Goal: Task Accomplishment & Management: Manage account settings

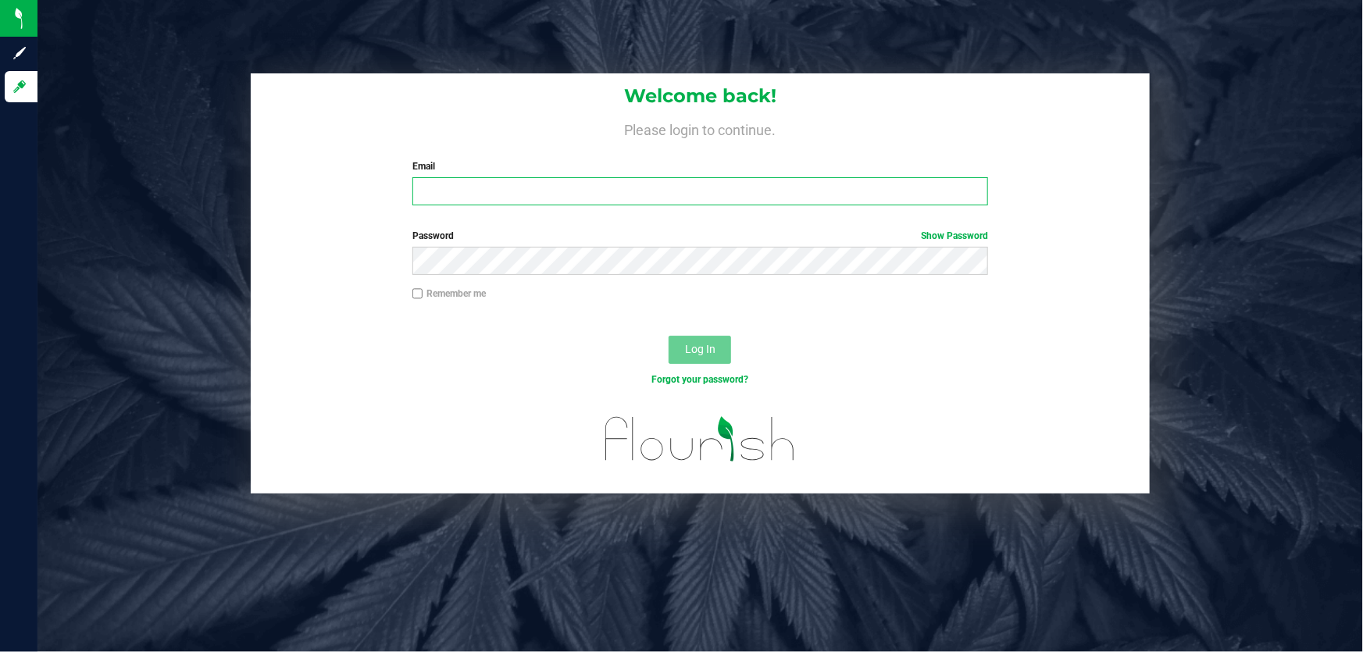
click at [473, 189] on input "Email" at bounding box center [700, 191] width 576 height 28
type input "[EMAIL_ADDRESS][DOMAIN_NAME]"
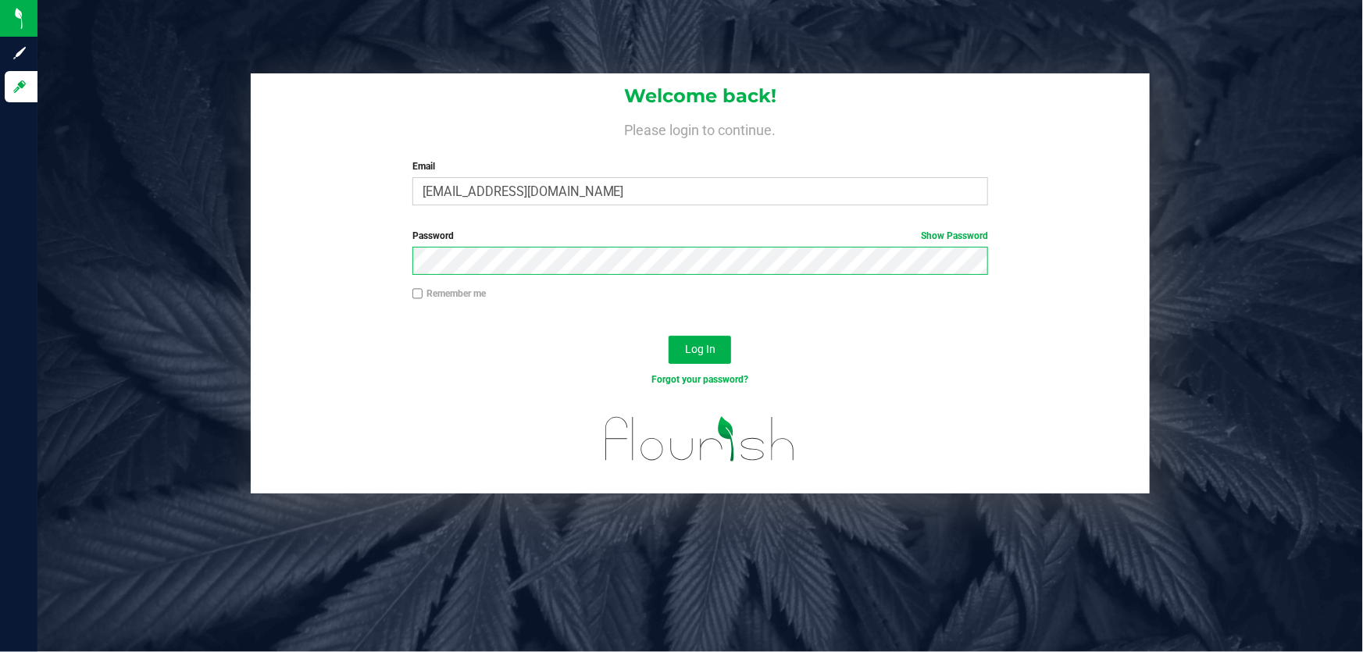
click at [669, 336] on button "Log In" at bounding box center [700, 350] width 62 height 28
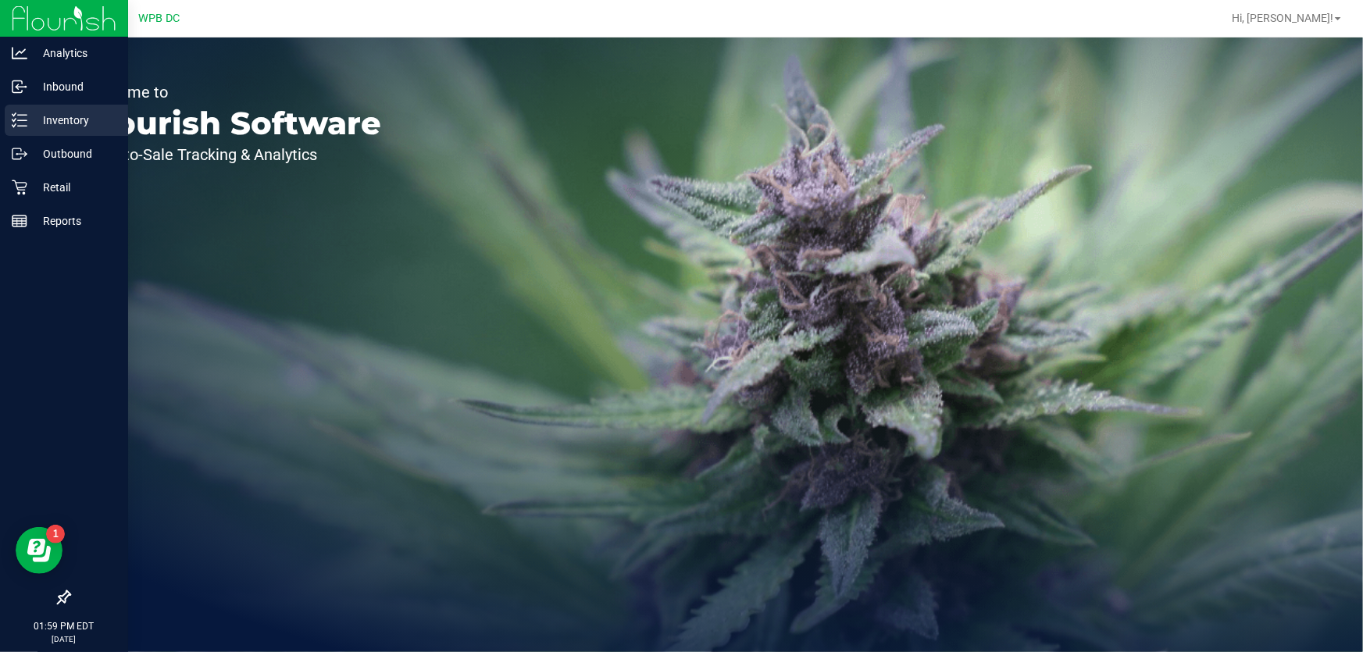
click at [76, 113] on p "Inventory" at bounding box center [74, 120] width 94 height 19
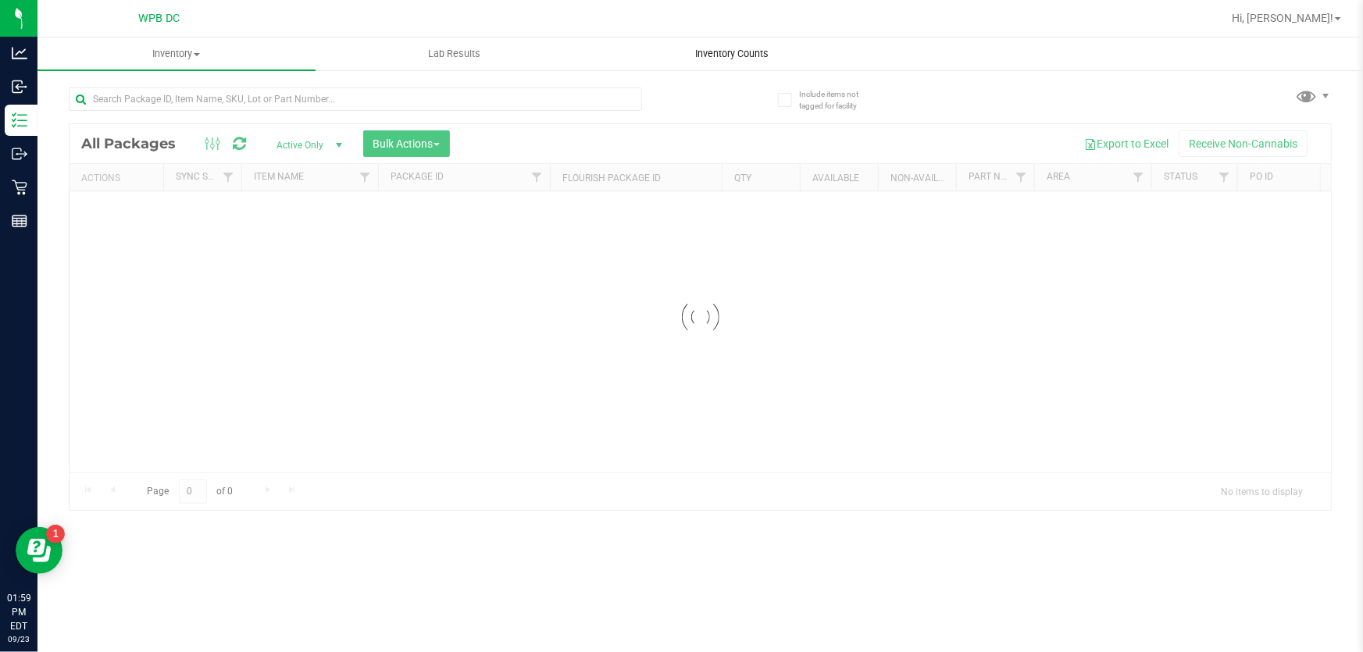
click at [749, 51] on span "Inventory Counts" at bounding box center [732, 54] width 116 height 14
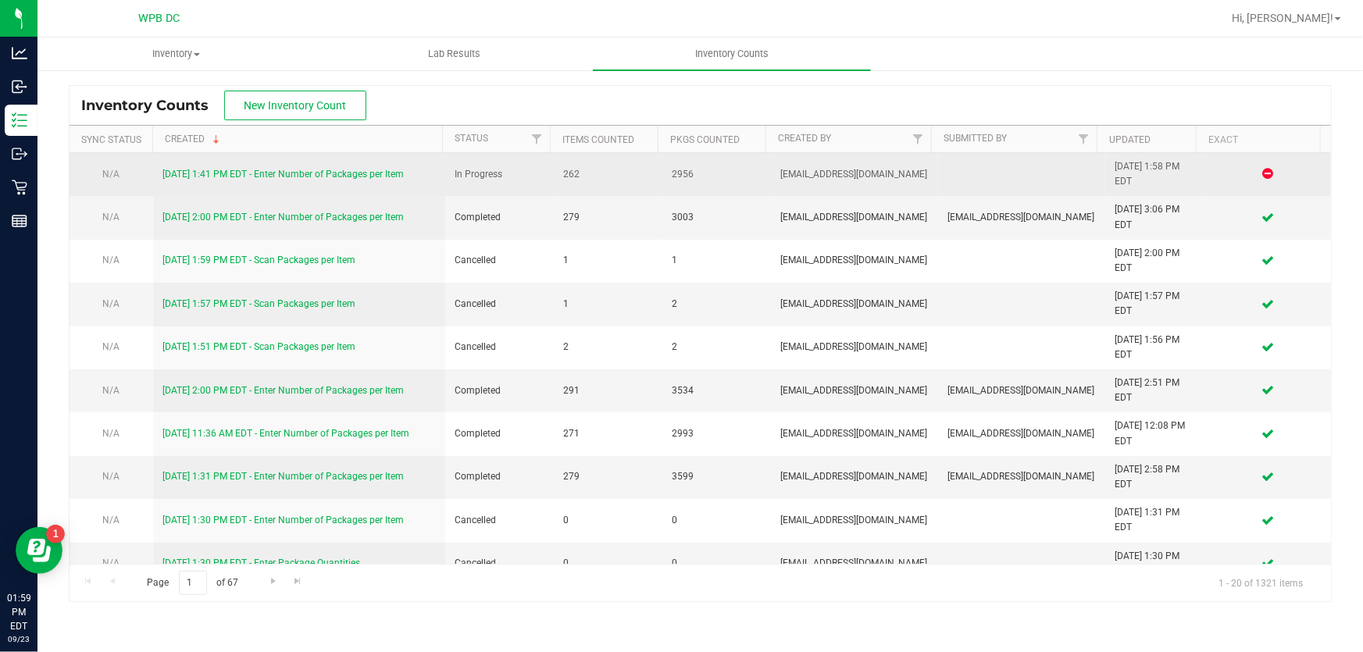
click at [381, 174] on link "[DATE] 1:41 PM EDT - Enter Number of Packages per Item" at bounding box center [282, 174] width 241 height 11
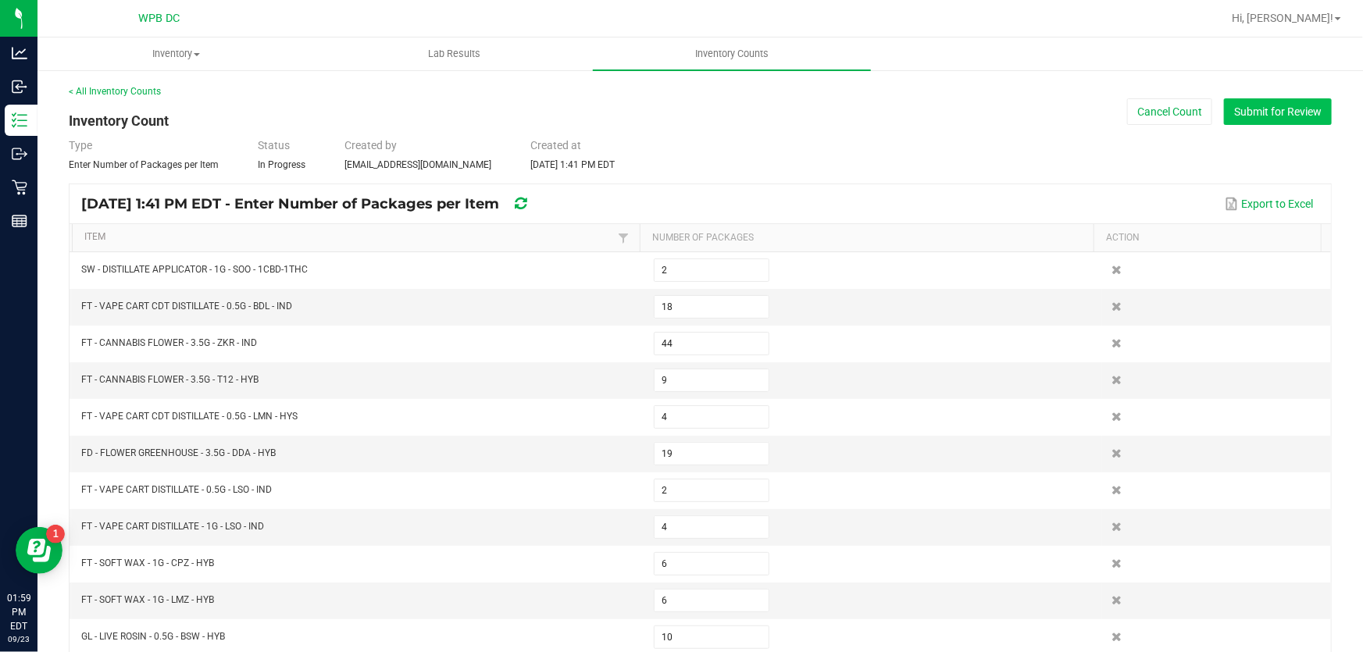
click at [1240, 102] on button "Submit for Review" at bounding box center [1278, 111] width 108 height 27
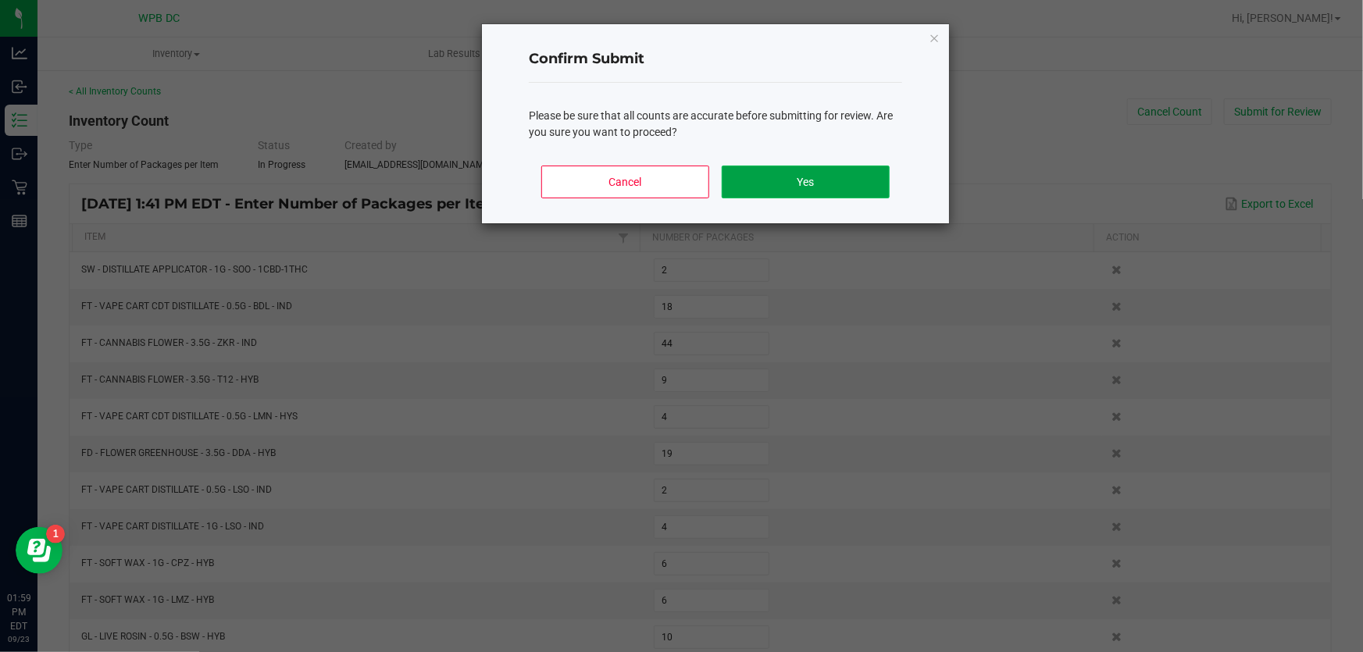
click at [834, 176] on button "Yes" at bounding box center [806, 182] width 168 height 33
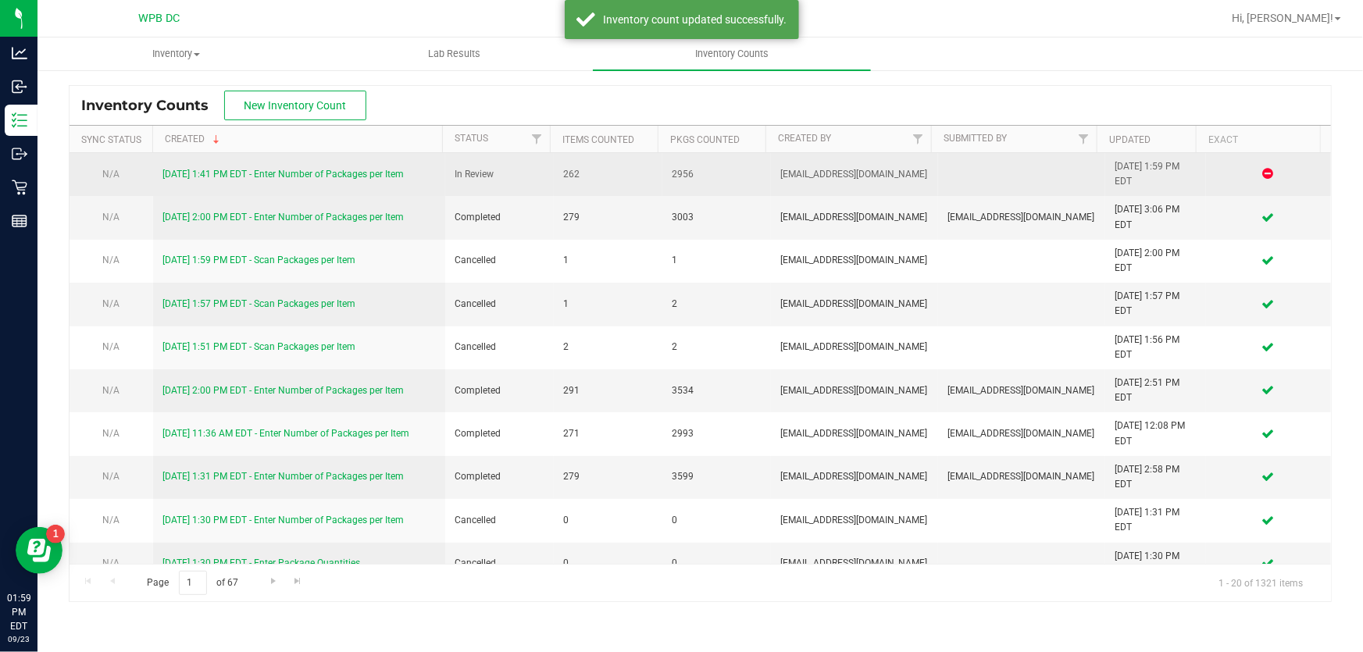
click at [343, 171] on link "[DATE] 1:41 PM EDT - Enter Number of Packages per Item" at bounding box center [282, 174] width 241 height 11
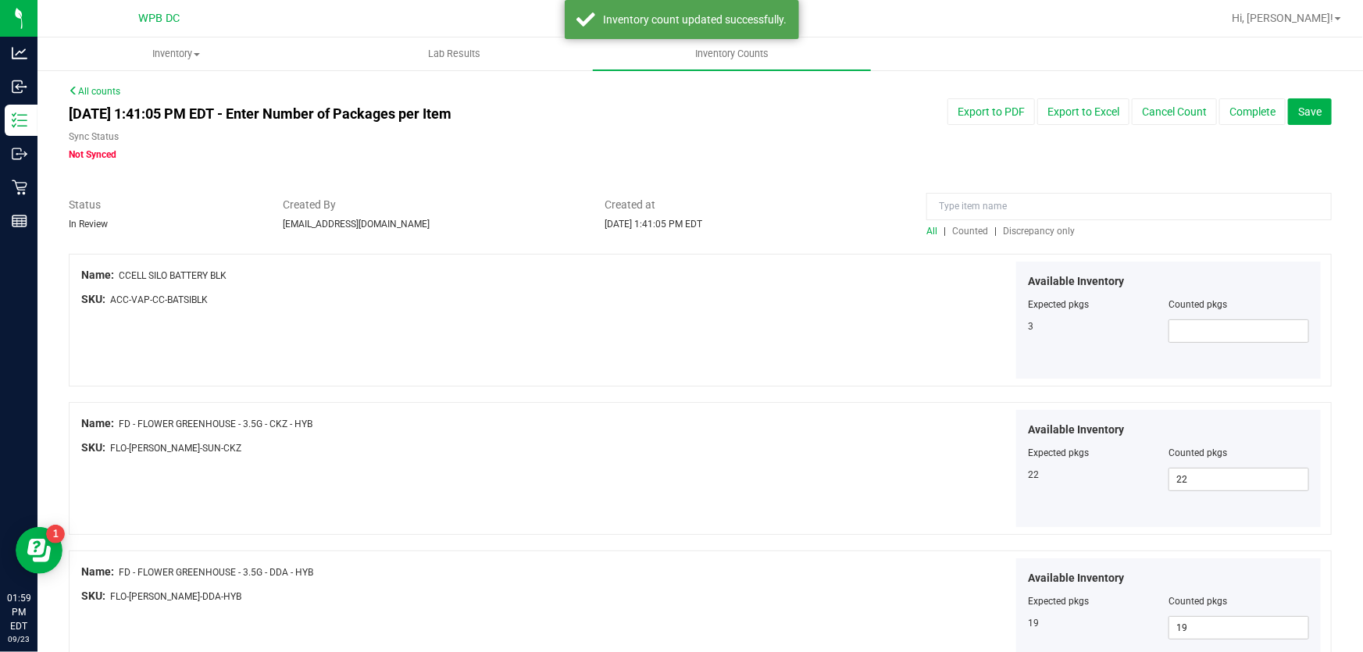
click at [1029, 237] on div "All | Counted | Discrepancy only" at bounding box center [1128, 231] width 405 height 14
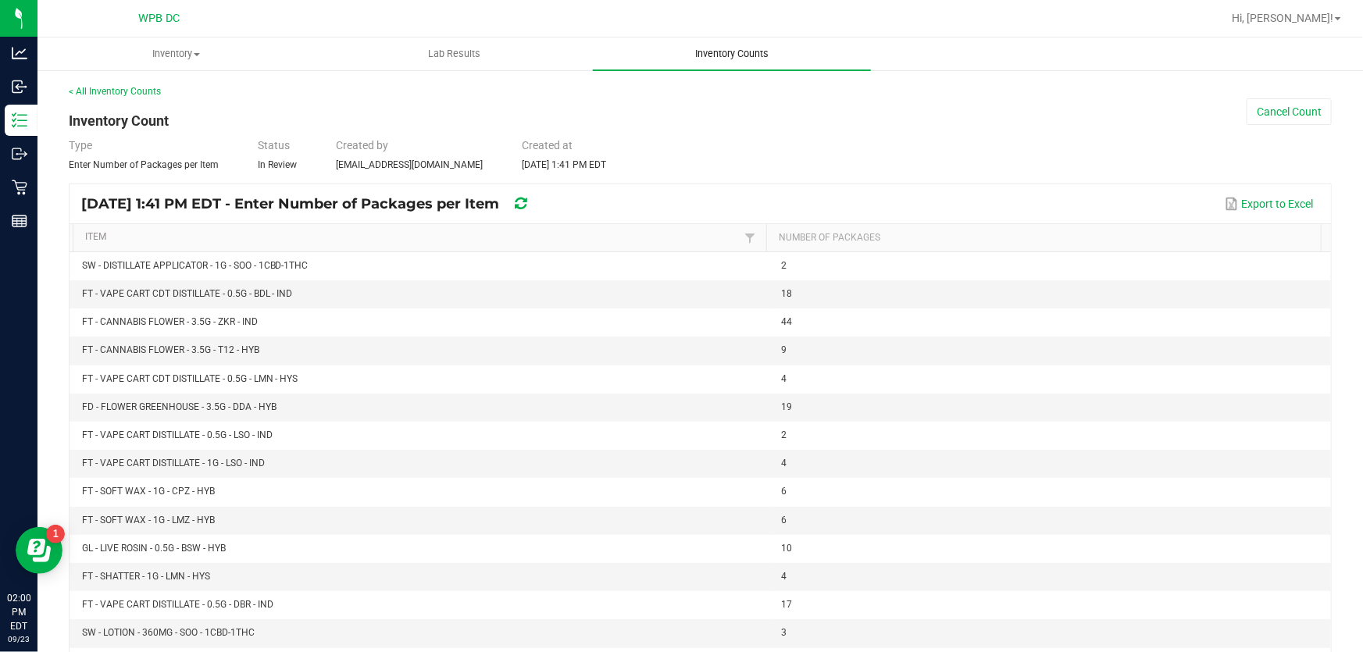
click at [715, 45] on uib-tab-heading "Inventory Counts" at bounding box center [732, 53] width 278 height 33
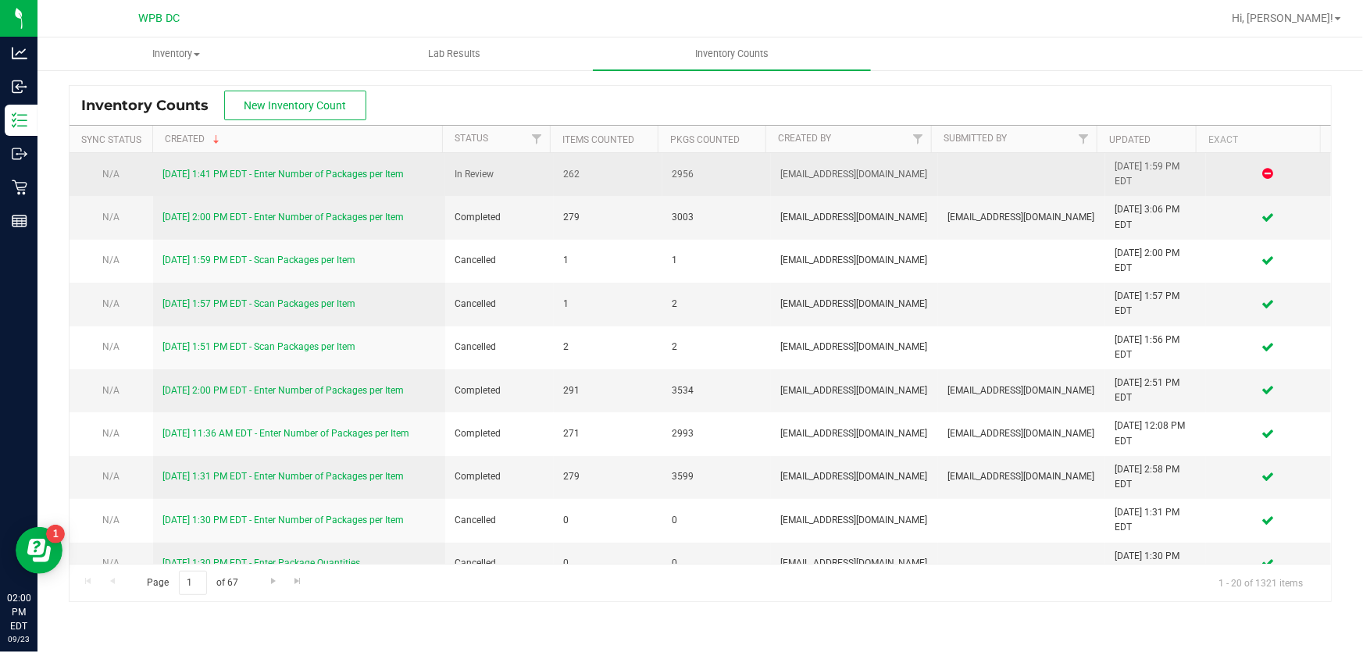
click at [396, 175] on link "[DATE] 1:41 PM EDT - Enter Number of Packages per Item" at bounding box center [282, 174] width 241 height 11
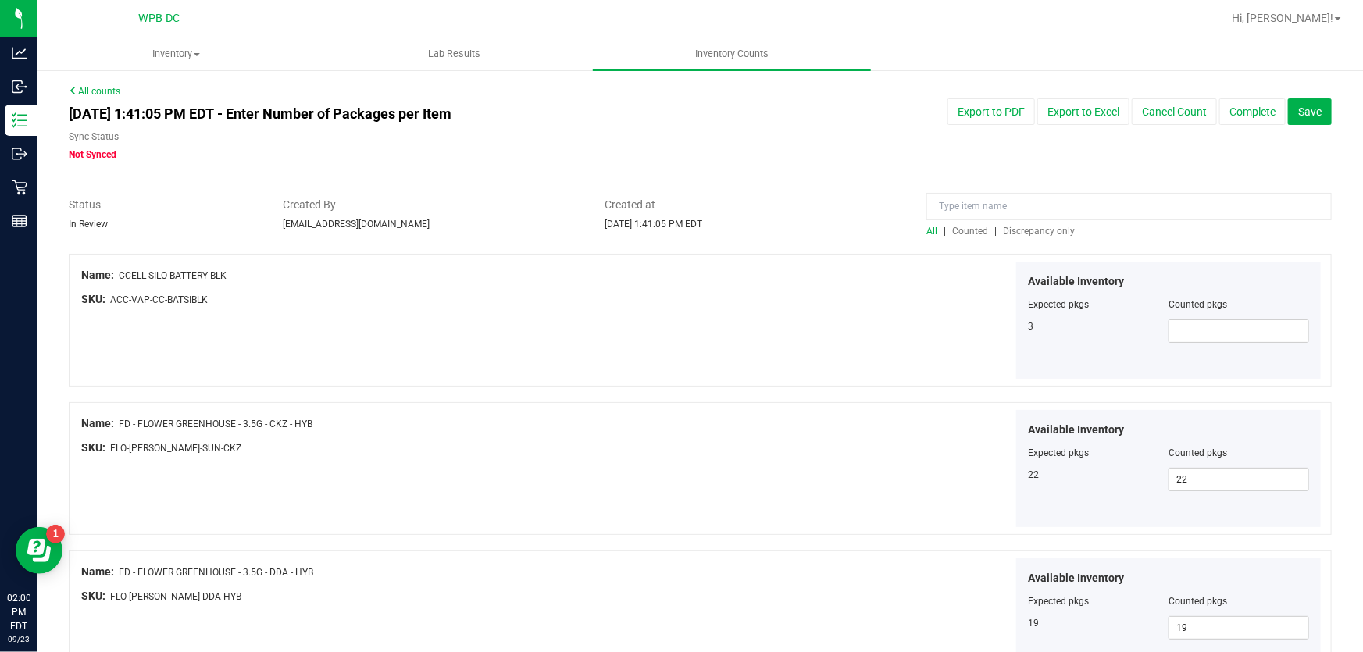
click at [1046, 230] on span "Discrepancy only" at bounding box center [1039, 231] width 72 height 11
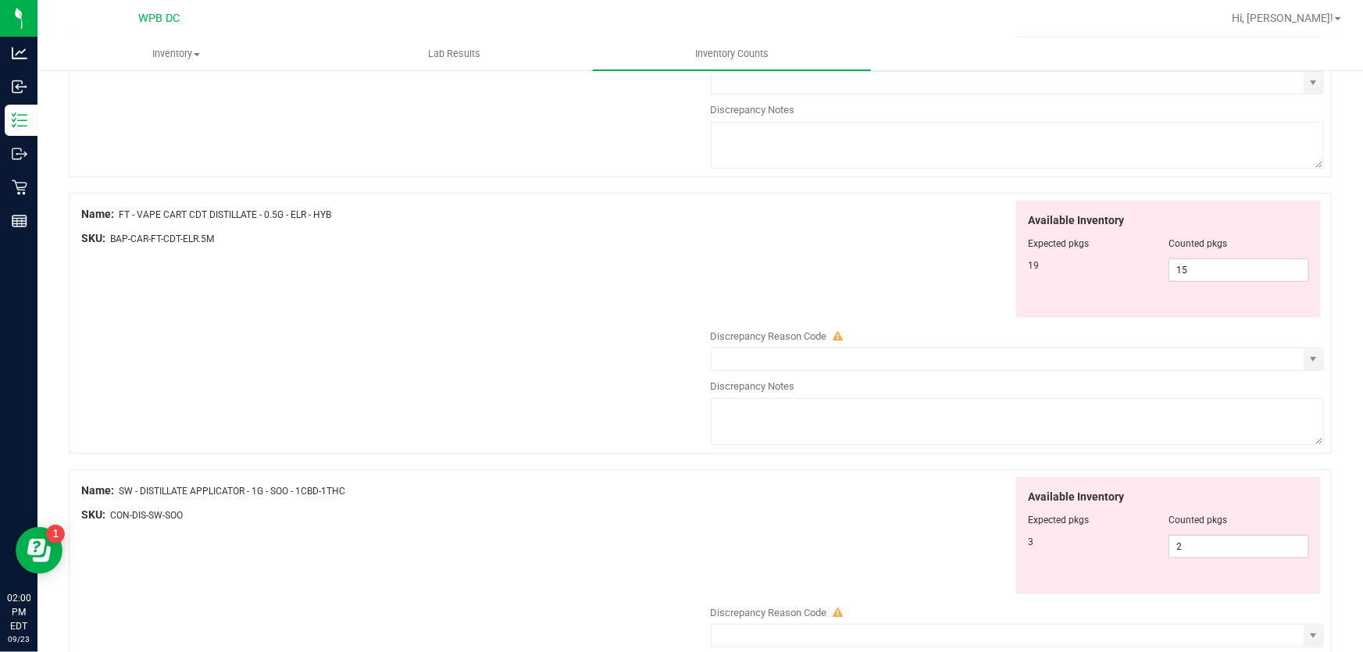
scroll to position [426, 0]
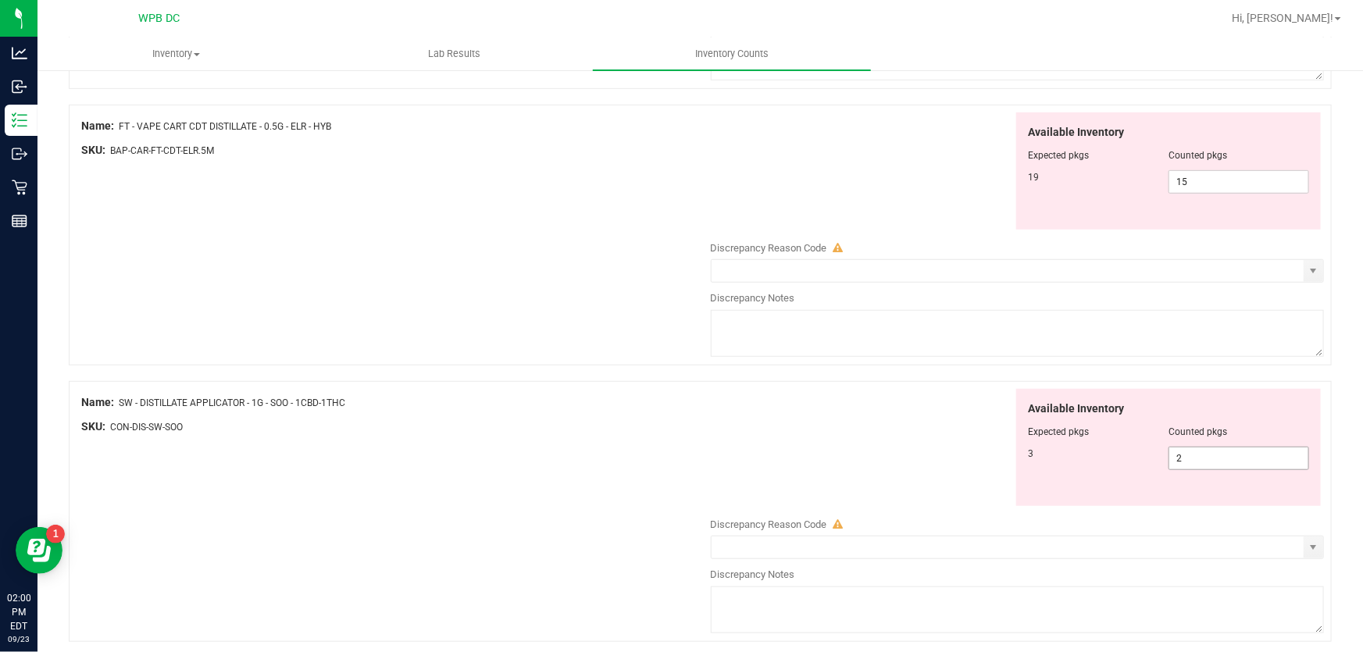
click at [1169, 455] on span "2 2" at bounding box center [1239, 458] width 141 height 23
type input "3"
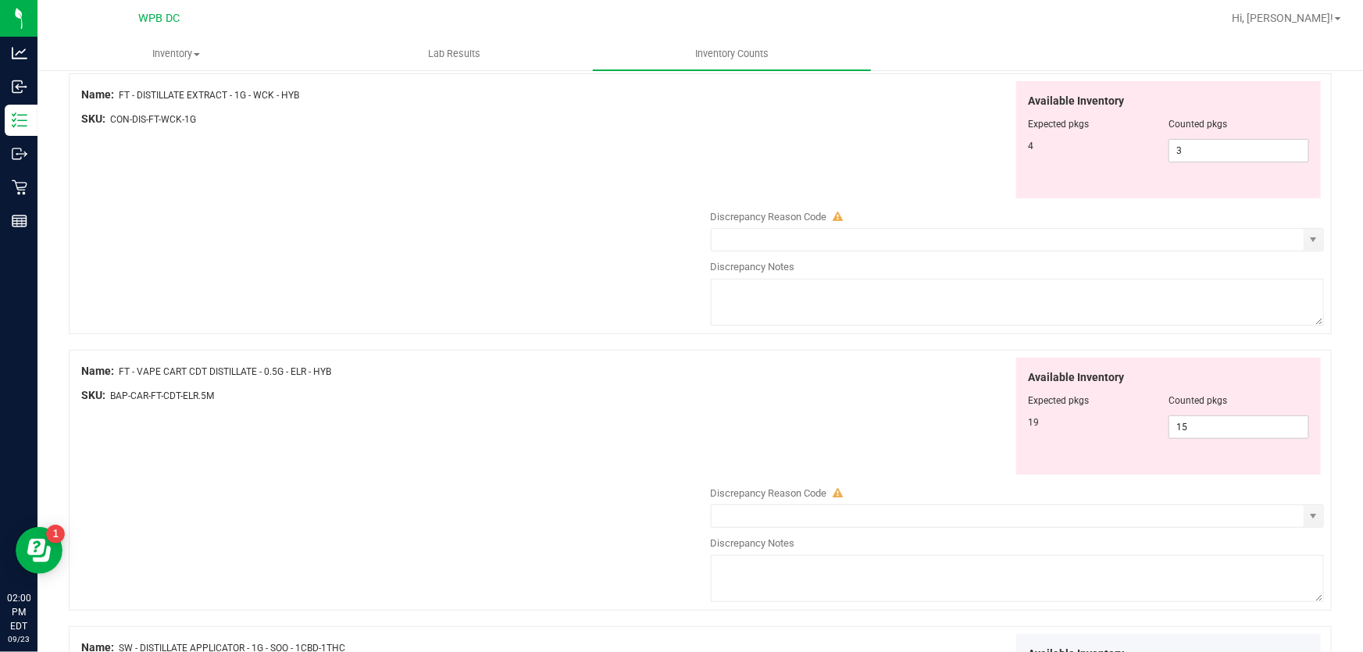
scroll to position [0, 0]
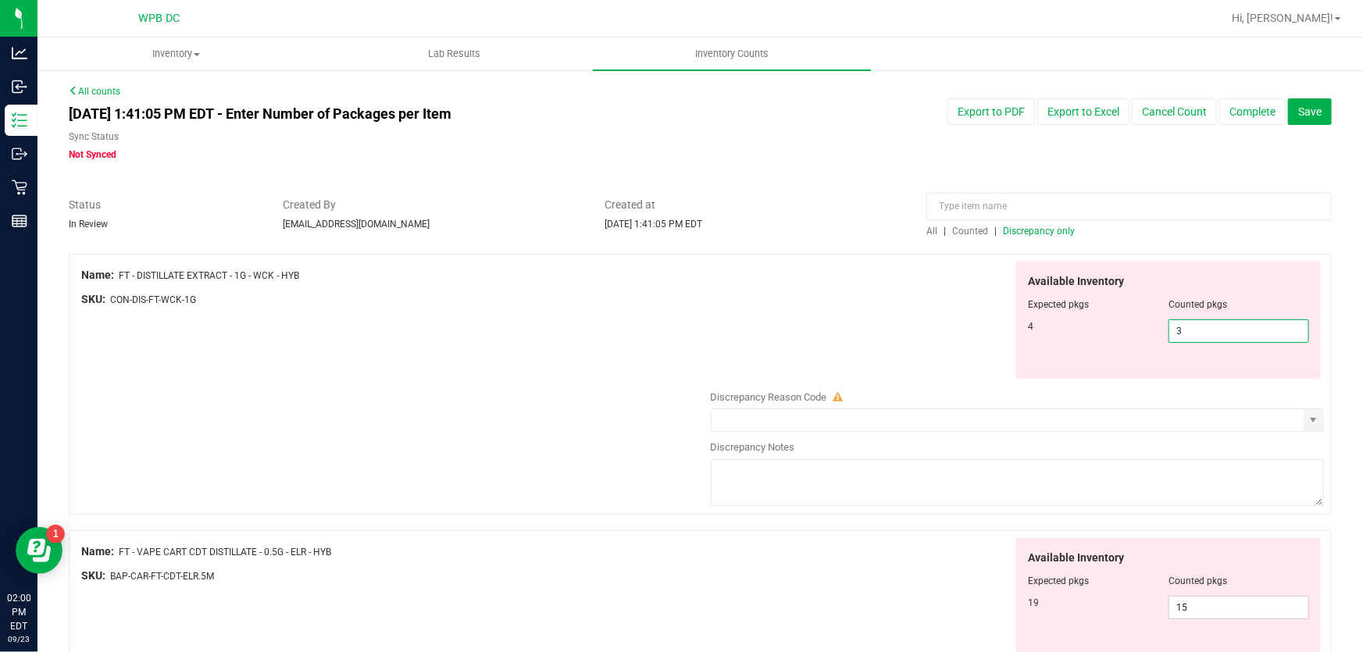
click at [1169, 332] on span "3 3" at bounding box center [1239, 330] width 141 height 23
type input "4"
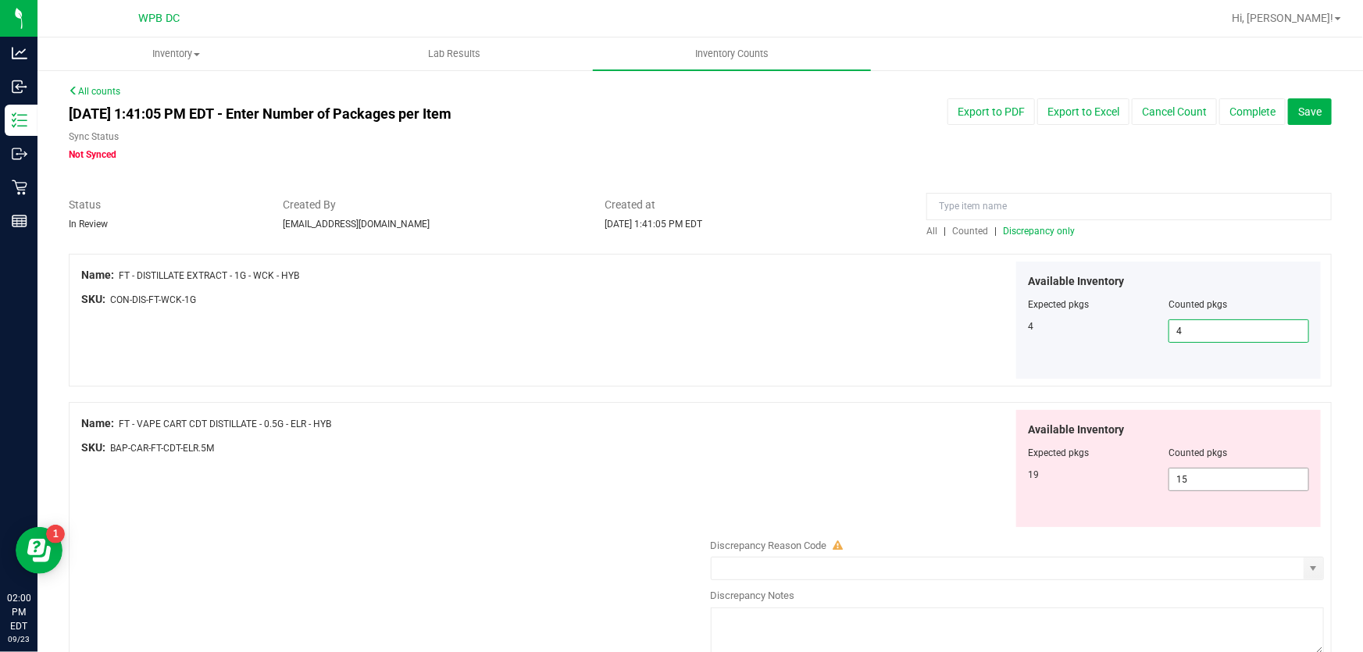
click at [1169, 477] on span "15 15" at bounding box center [1239, 479] width 141 height 23
type input "5"
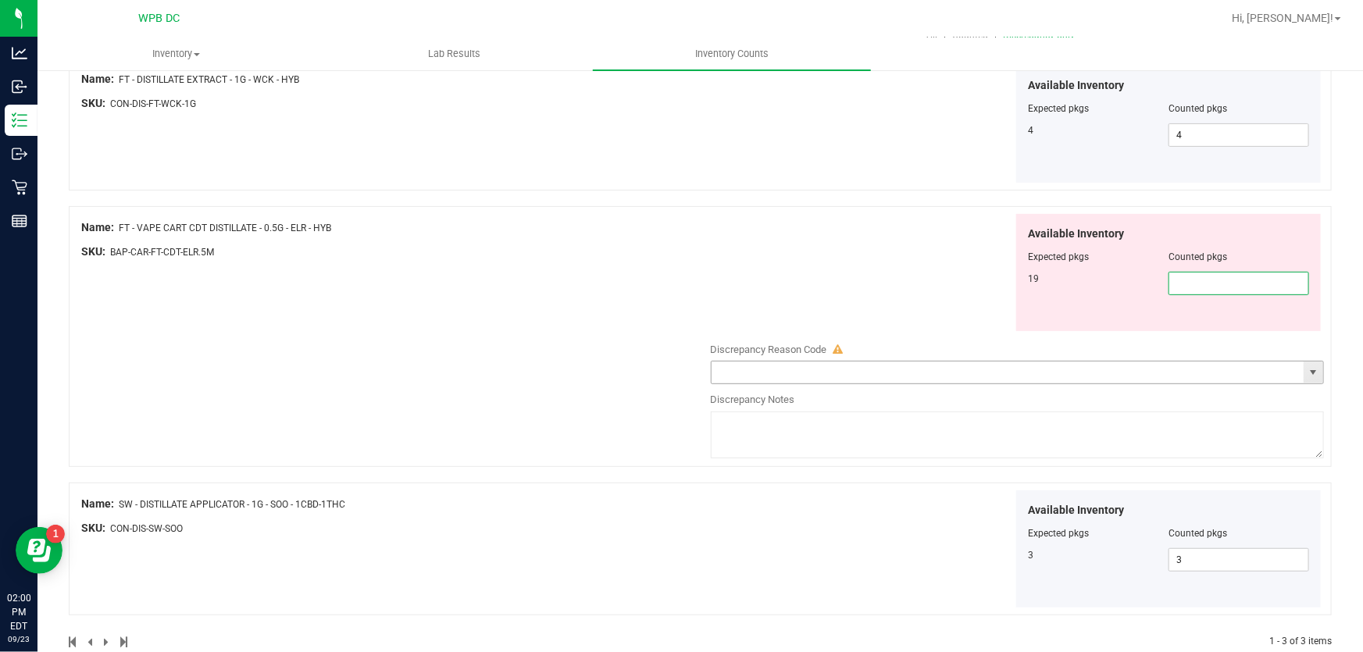
scroll to position [227, 0]
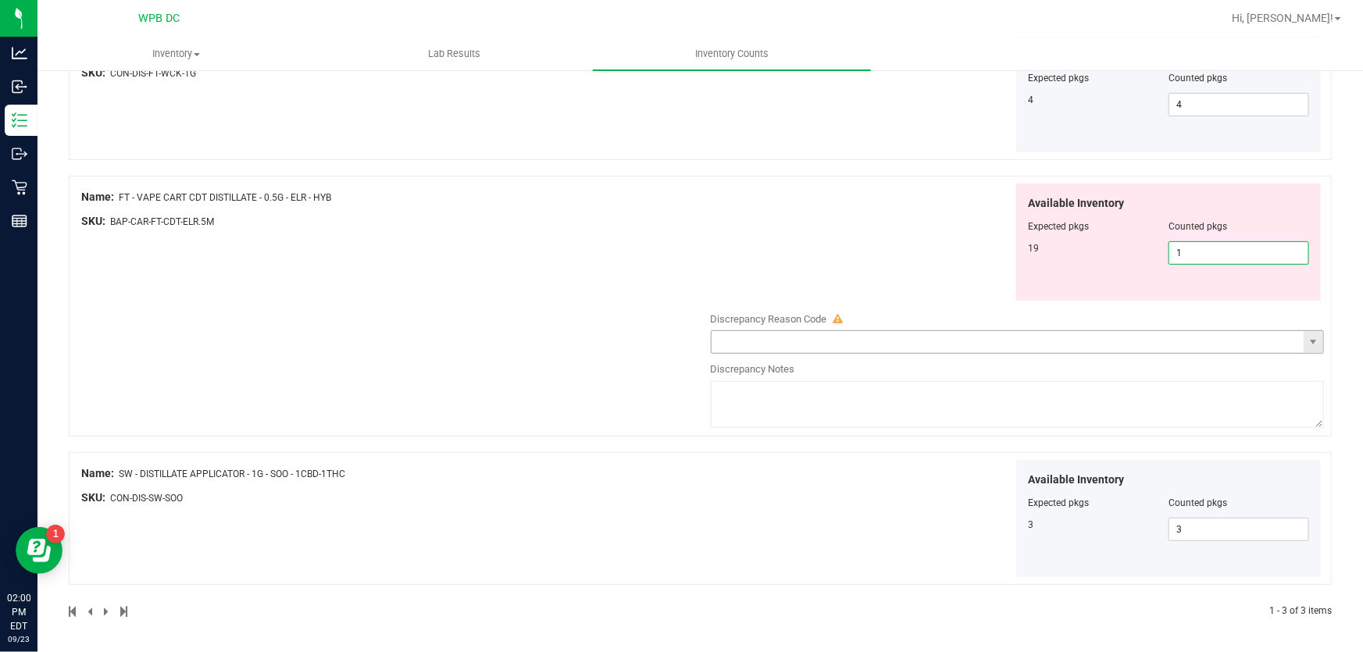
type input "19"
click at [719, 238] on div "Name: FT - DISTILLATE EXTRACT - 1G - WCK - HYB SKU: CON-DIS-FT-WCK-1G Available…" at bounding box center [700, 322] width 1263 height 591
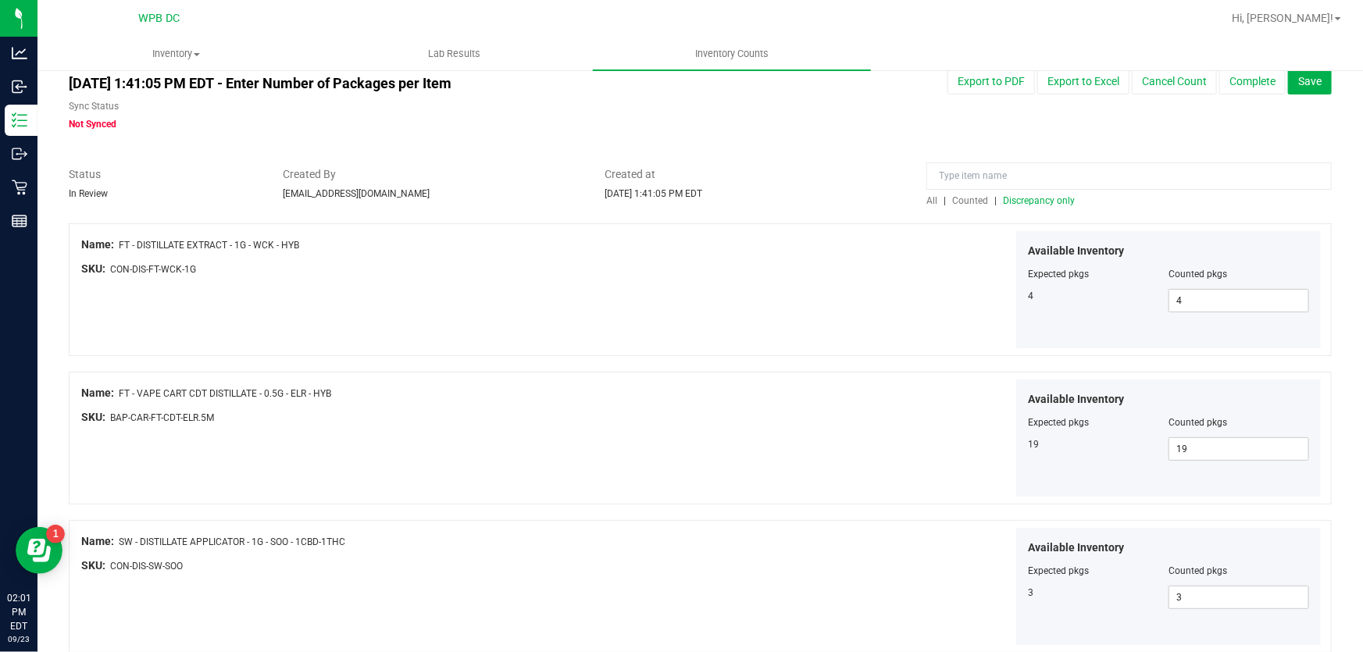
scroll to position [0, 0]
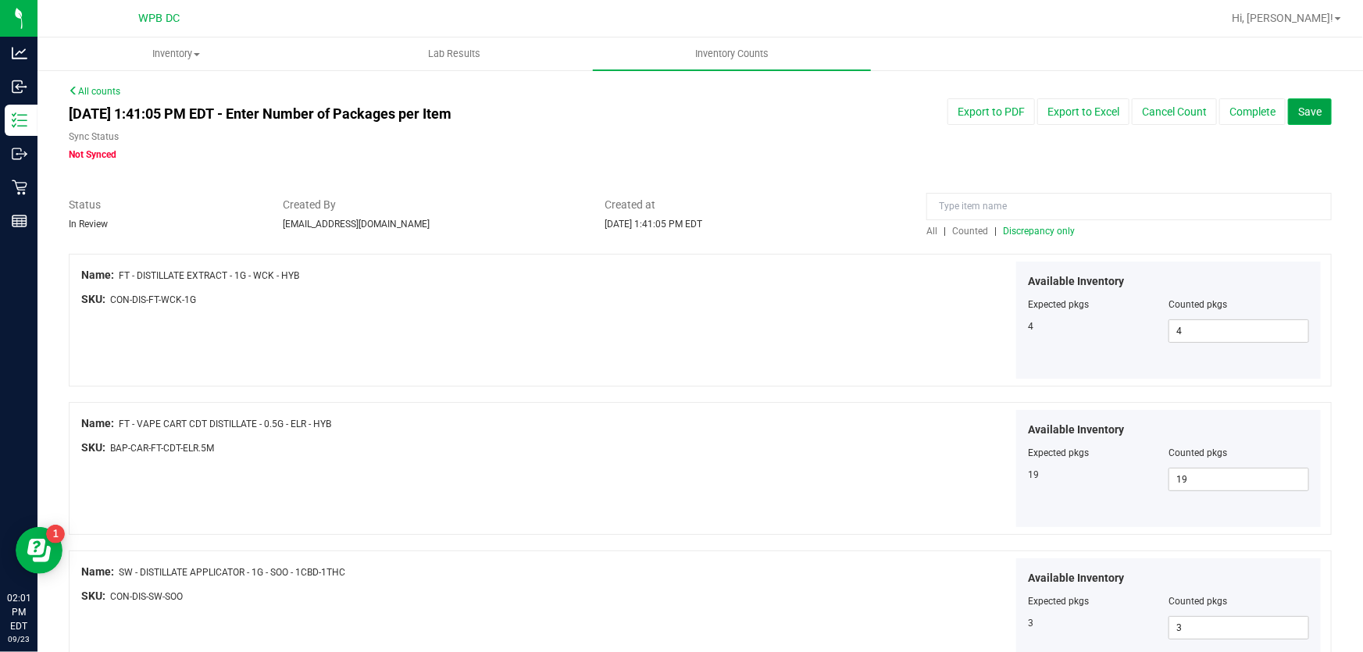
click at [1310, 100] on button "Save" at bounding box center [1310, 111] width 44 height 27
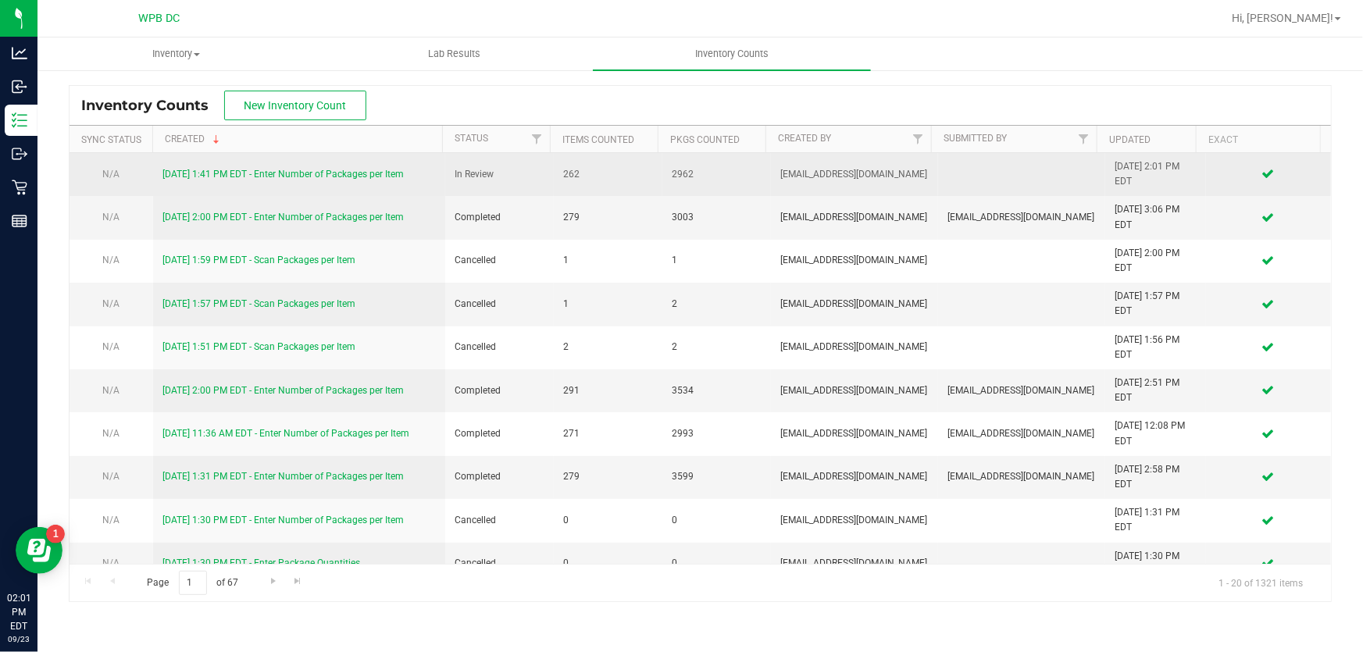
click at [378, 172] on link "[DATE] 1:41 PM EDT - Enter Number of Packages per Item" at bounding box center [282, 174] width 241 height 11
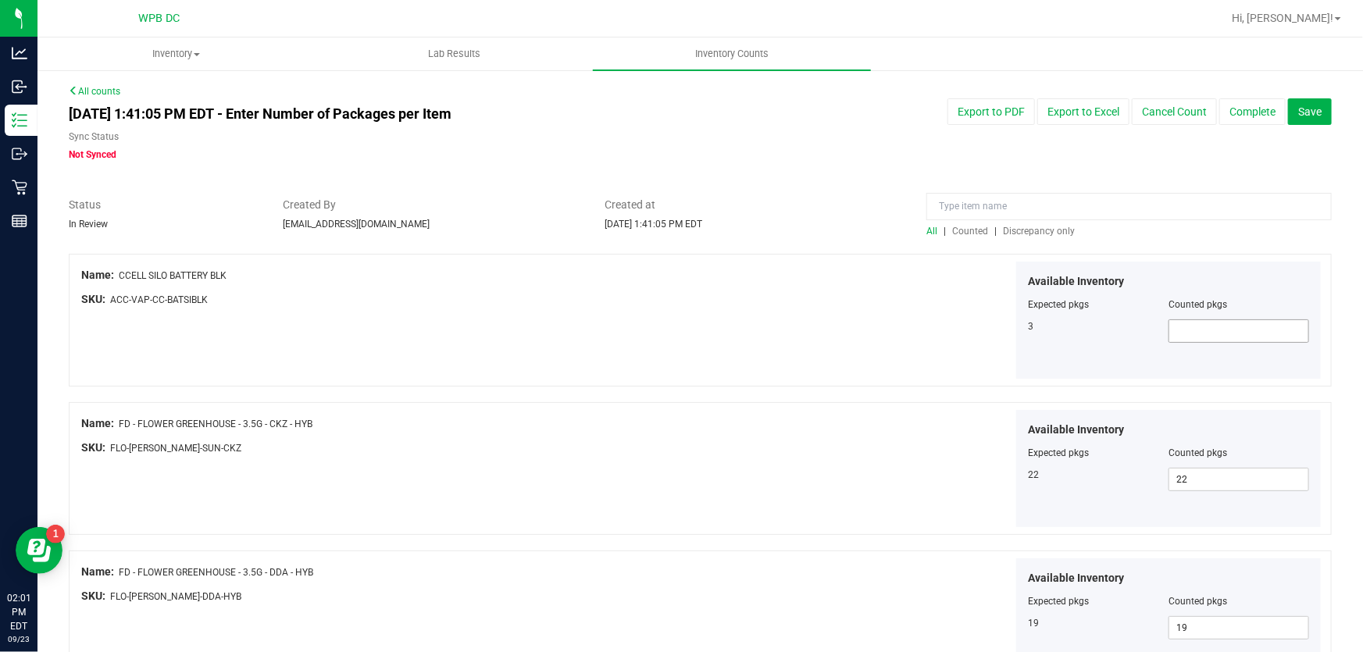
click at [1187, 334] on span at bounding box center [1239, 330] width 141 height 23
type input "3"
click at [760, 323] on div "Available Inventory Expected pkgs Counted pkgs 3 3 3" at bounding box center [1014, 321] width 622 height 118
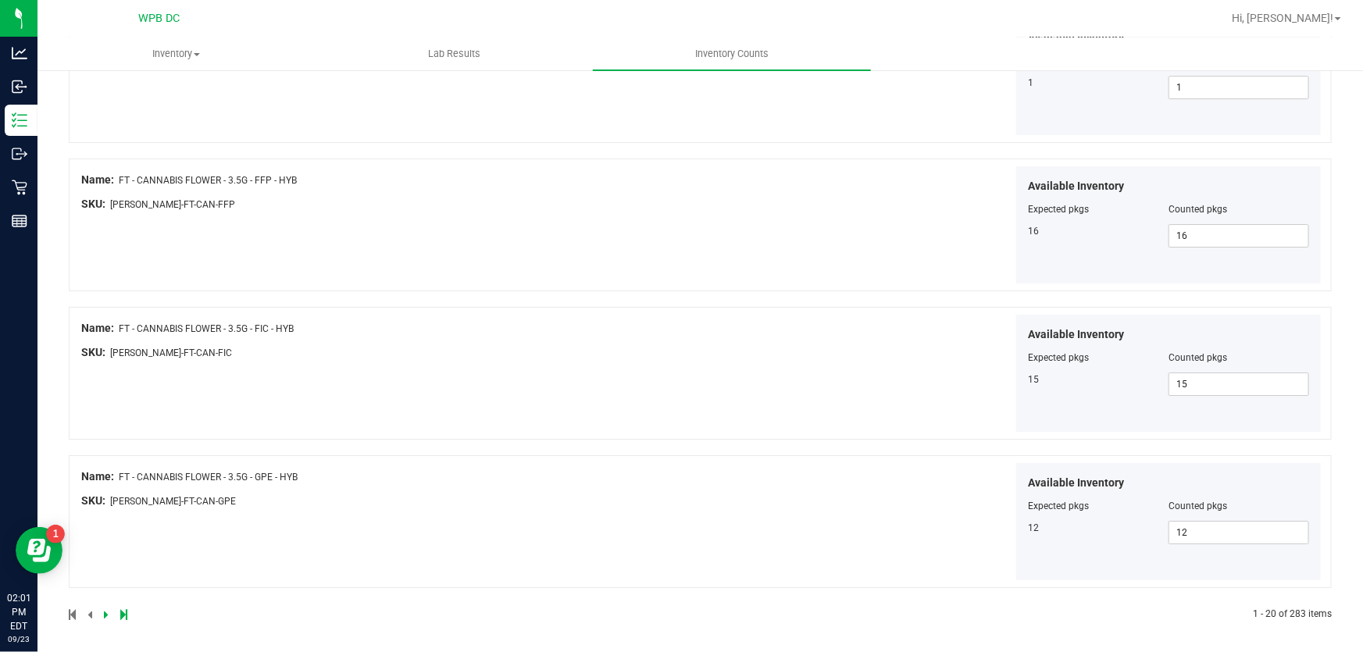
scroll to position [2619, 0]
click at [109, 608] on link at bounding box center [107, 613] width 7 height 11
click at [104, 609] on icon at bounding box center [106, 613] width 5 height 9
click at [105, 609] on icon at bounding box center [106, 613] width 5 height 9
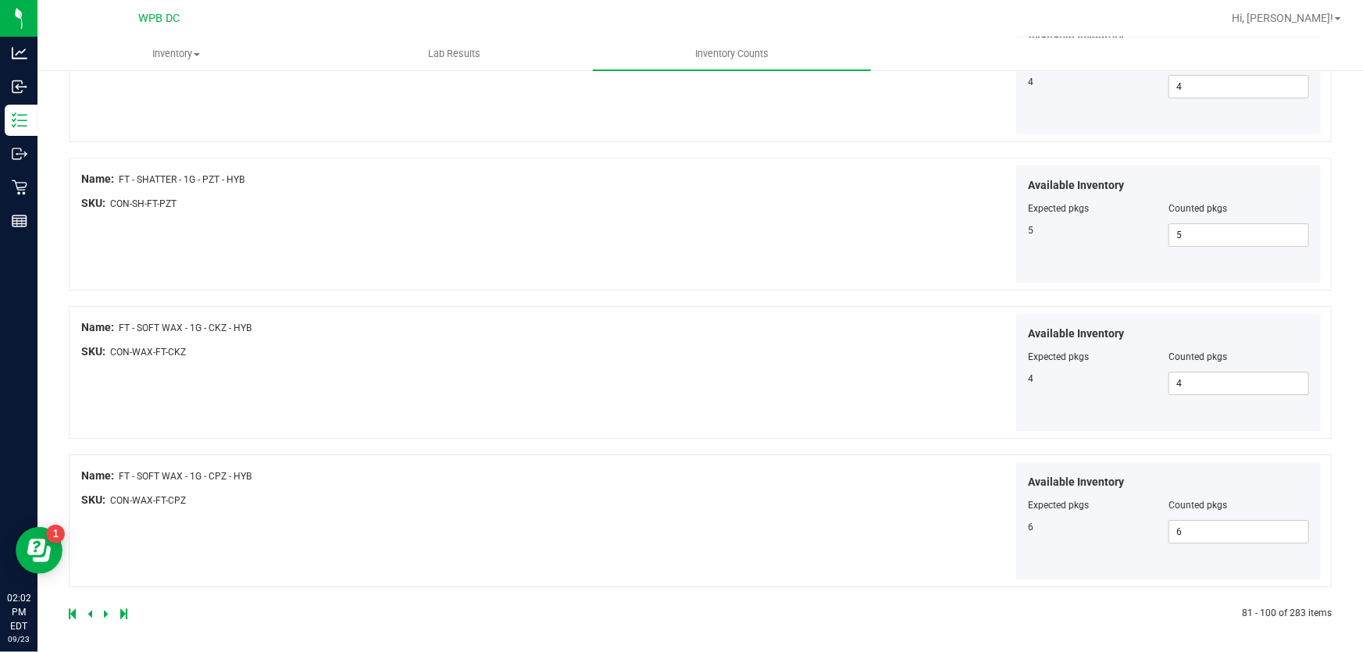
click at [107, 609] on icon at bounding box center [106, 613] width 5 height 9
click at [109, 609] on link at bounding box center [107, 613] width 7 height 11
click at [107, 609] on icon at bounding box center [106, 613] width 5 height 9
click at [105, 610] on icon at bounding box center [106, 613] width 5 height 9
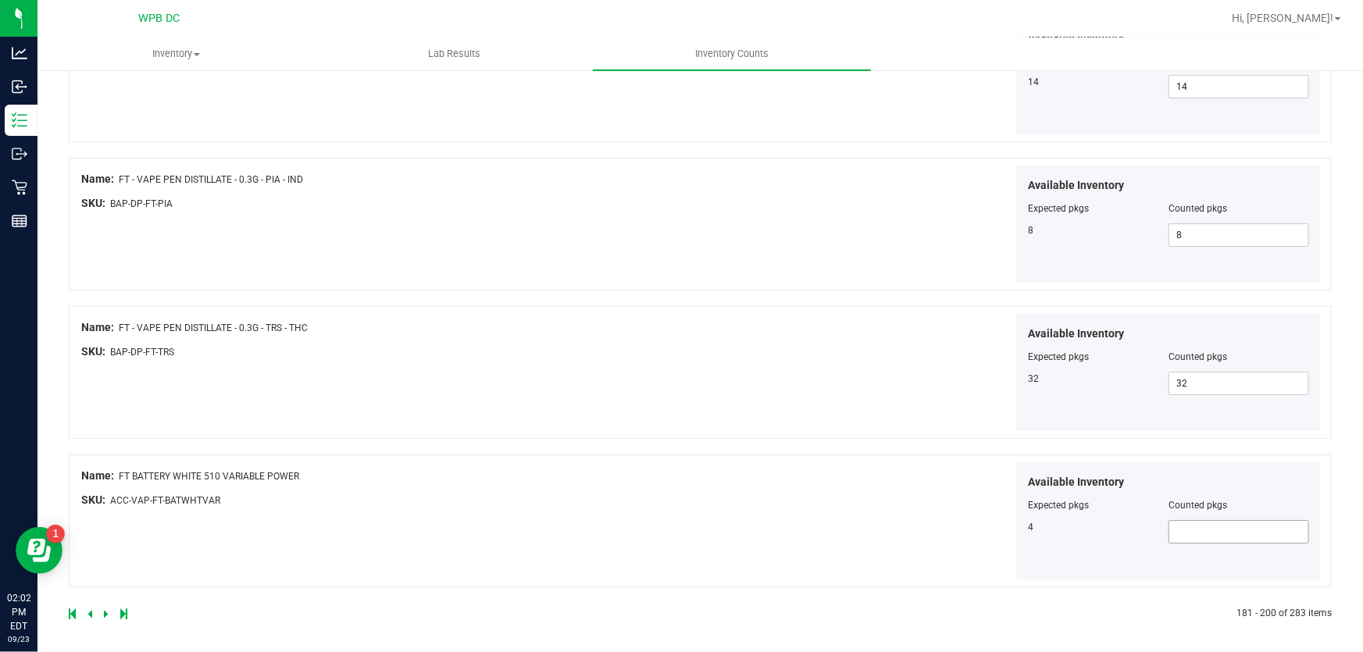
click at [1187, 531] on span at bounding box center [1239, 531] width 141 height 23
type input "4"
click at [779, 477] on div "Available Inventory Expected pkgs Counted pkgs 4 4 4" at bounding box center [1014, 521] width 622 height 118
drag, startPoint x: 105, startPoint y: 608, endPoint x: 140, endPoint y: 583, distance: 43.6
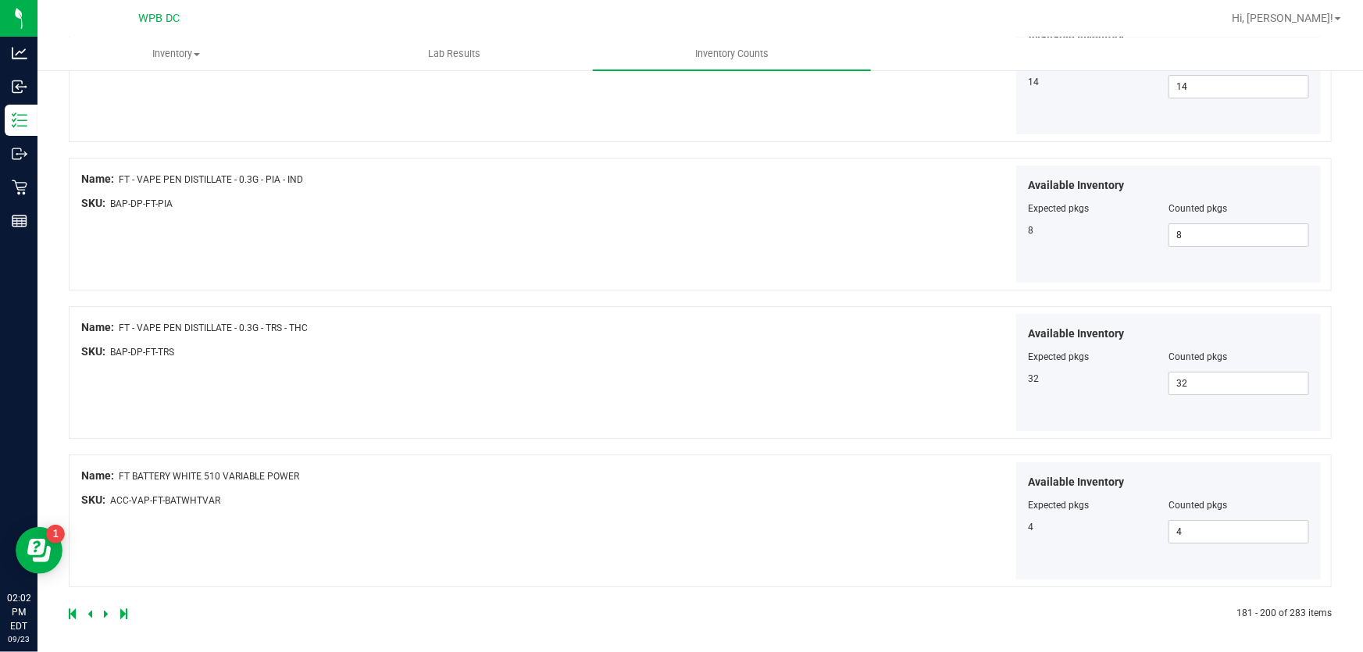
click at [570, 526] on div "Name: FT BATTERY WHITE 510 VARIABLE POWER SKU: ACC-VAP-FT-BATWHTVAR Available I…" at bounding box center [700, 521] width 1263 height 133
click at [108, 608] on link at bounding box center [107, 613] width 7 height 11
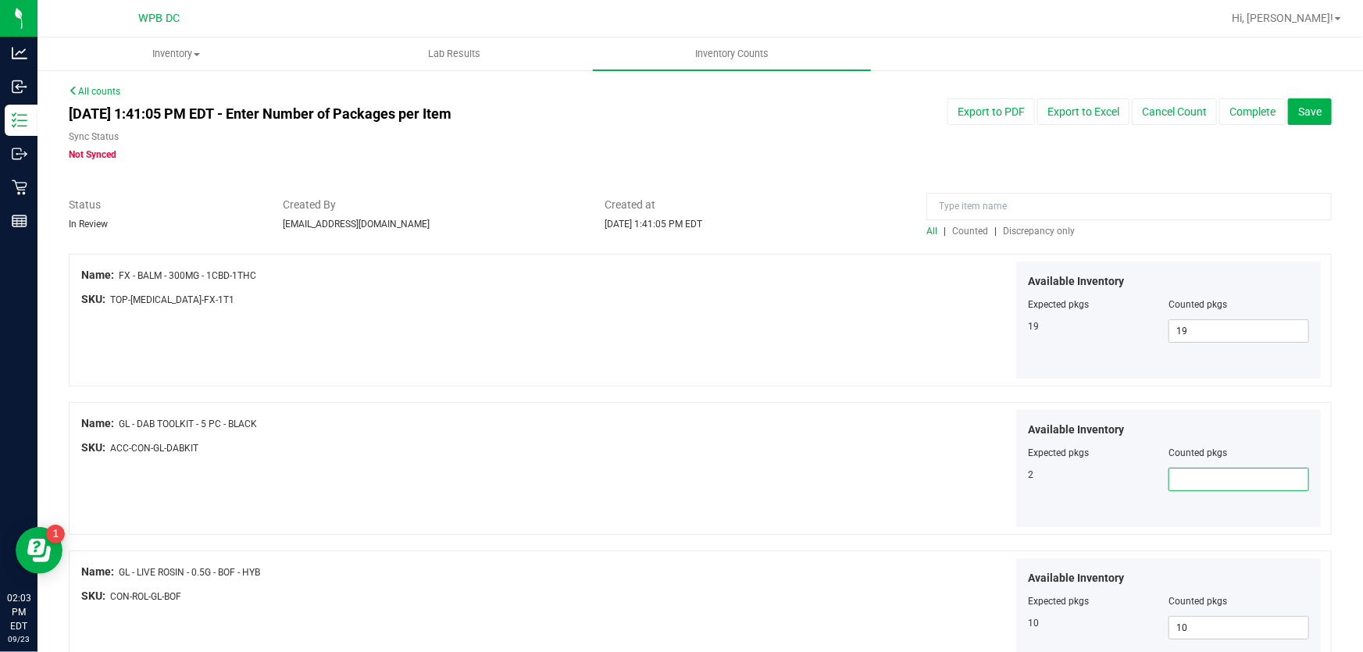
click at [1230, 478] on span at bounding box center [1239, 479] width 141 height 23
type input "2"
click at [512, 488] on div "Name: GL - DAB TOOLKIT - 5 PC - BLACK SKU: ACC-CON-GL-DABKIT Available Inventor…" at bounding box center [700, 468] width 1263 height 133
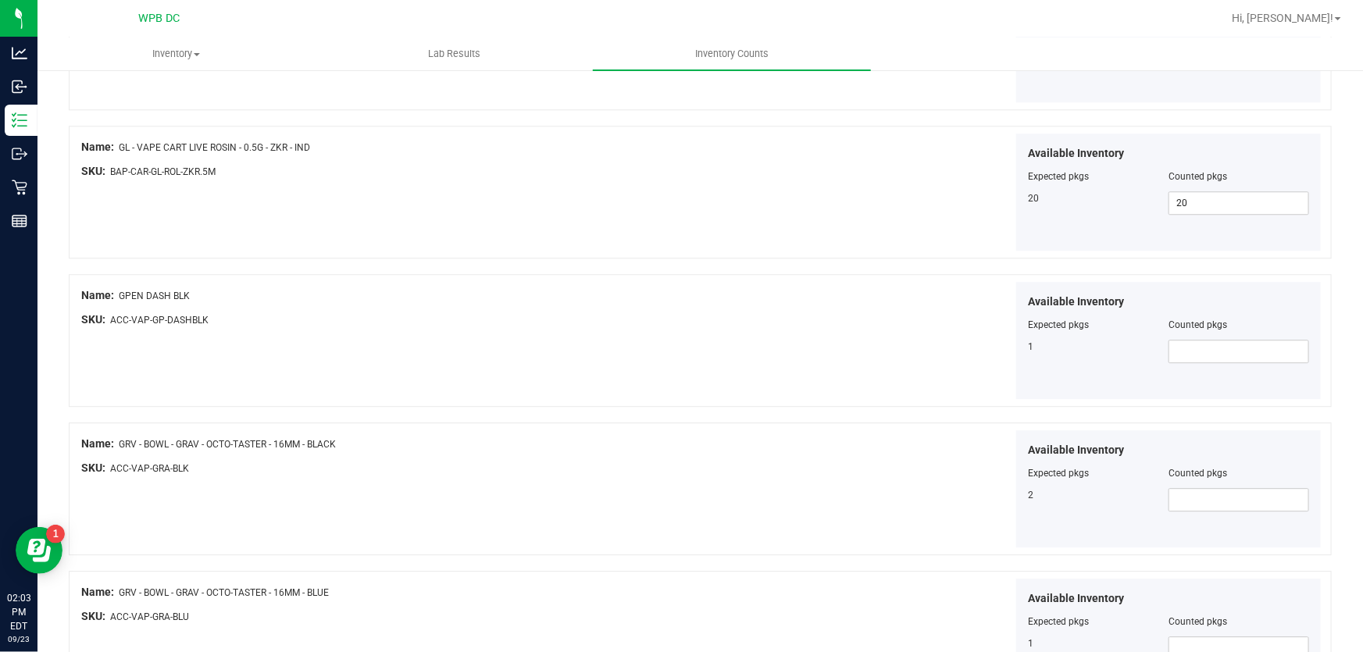
scroll to position [2059, 0]
click at [1183, 343] on span at bounding box center [1239, 349] width 141 height 23
type input "1"
click at [539, 361] on div "Name: GPEN DASH BLK SKU: ACC-VAP-GP-DASHBLK Available Inventory Expected pkgs C…" at bounding box center [700, 339] width 1263 height 133
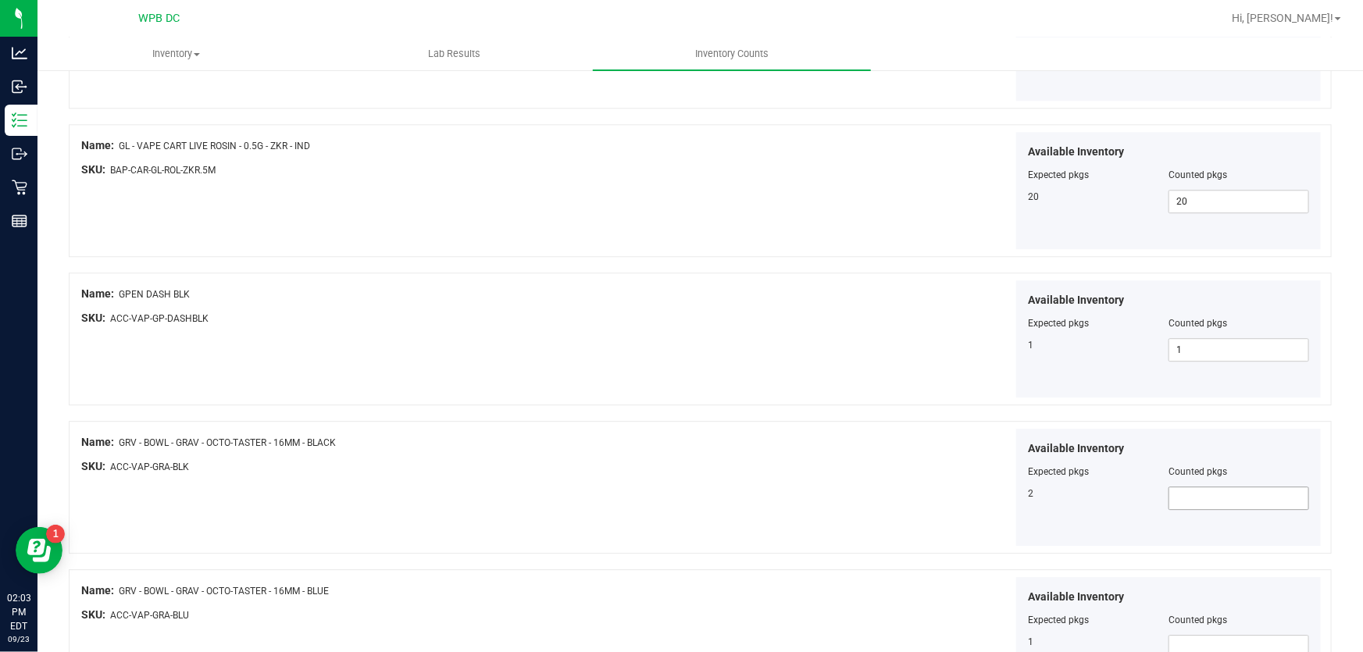
click at [1192, 487] on span at bounding box center [1239, 498] width 141 height 23
type input "2"
drag, startPoint x: 462, startPoint y: 498, endPoint x: 554, endPoint y: 494, distance: 91.5
click at [492, 498] on div "Name: GRV - BOWL - GRAV - OCTO-TASTER - 16MM - BLACK SKU: ACC-VAP-GRA-BLK Avail…" at bounding box center [700, 487] width 1263 height 133
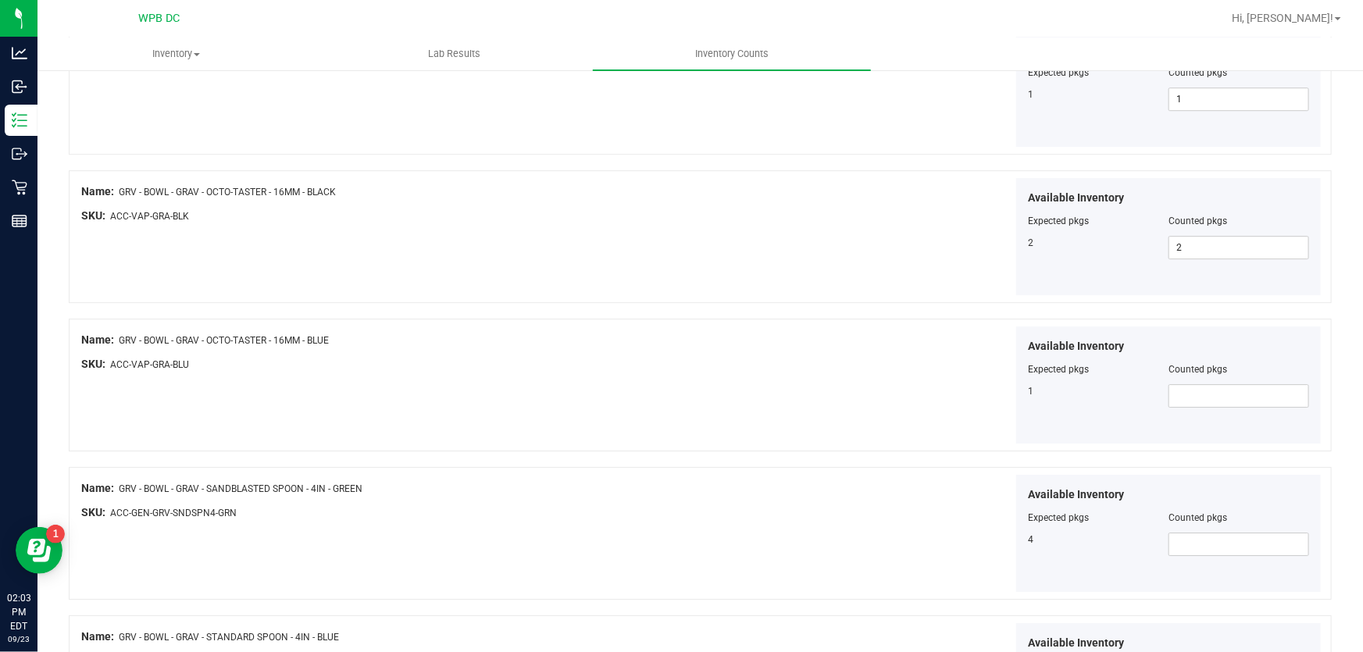
scroll to position [2343, 0]
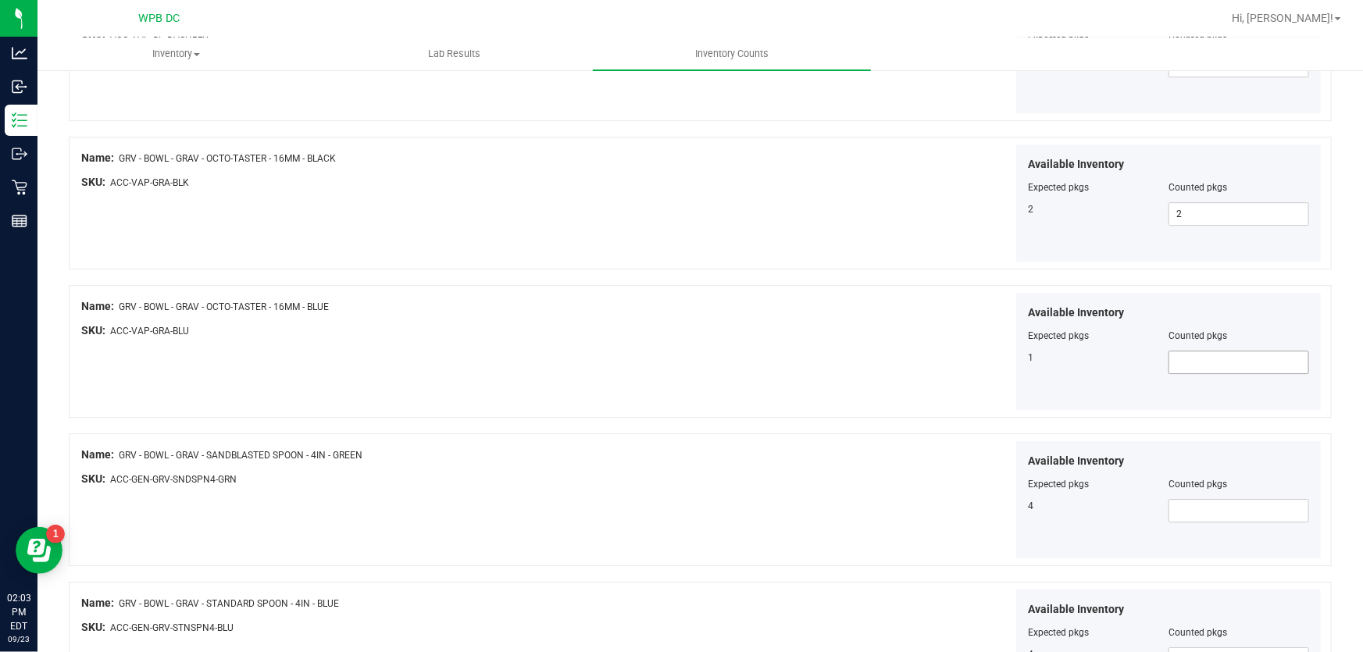
drag, startPoint x: 1214, startPoint y: 359, endPoint x: 926, endPoint y: 376, distance: 288.0
click at [1212, 359] on span at bounding box center [1239, 362] width 141 height 23
type input "1"
click at [703, 323] on div "Available Inventory Expected pkgs Counted pkgs 1 1 1" at bounding box center [1014, 352] width 622 height 118
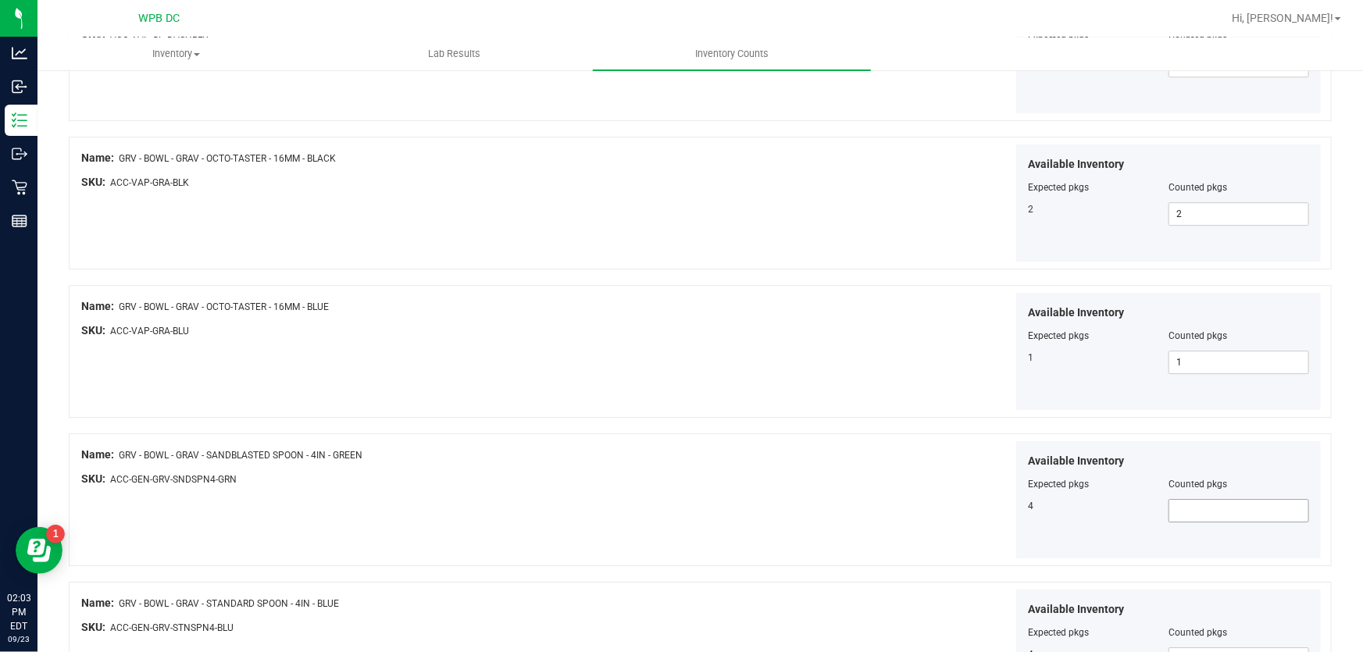
click at [1201, 514] on span at bounding box center [1239, 510] width 141 height 23
type input "4"
click at [691, 447] on div "Name: GRV - BOWL - GRAV - SANDBLASTED SPOON - 4IN - GREEN" at bounding box center [392, 455] width 622 height 16
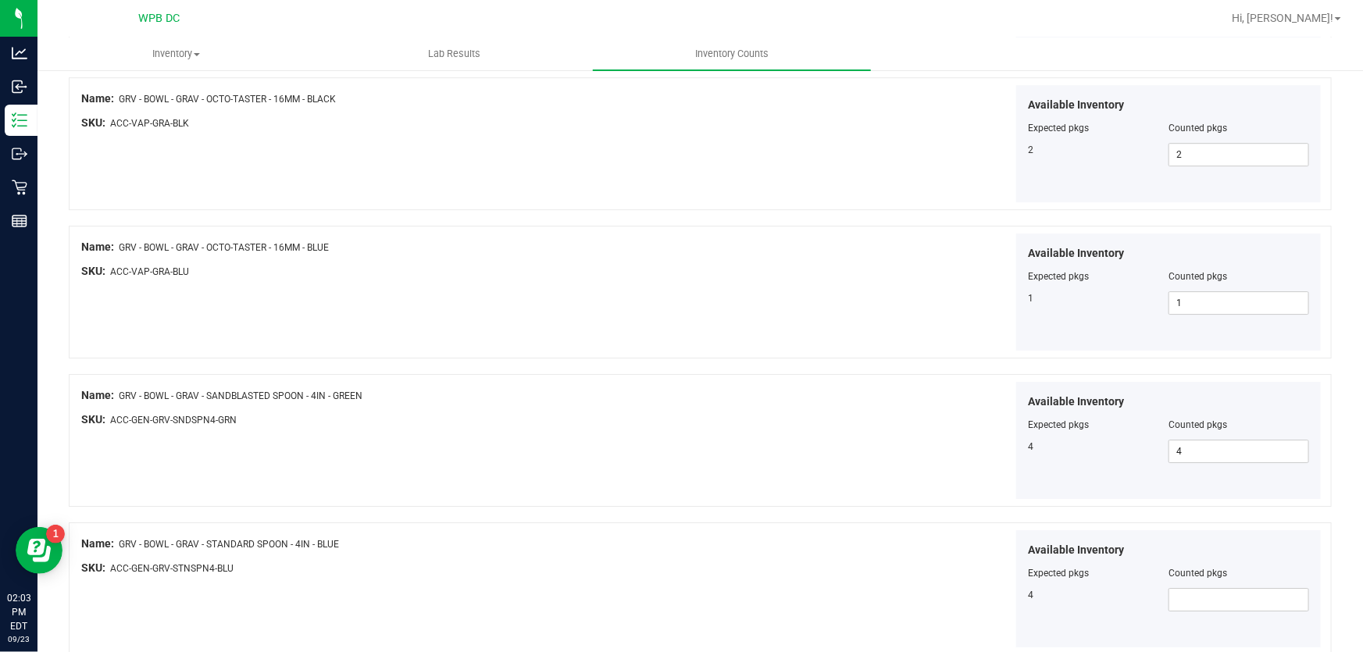
scroll to position [2485, 0]
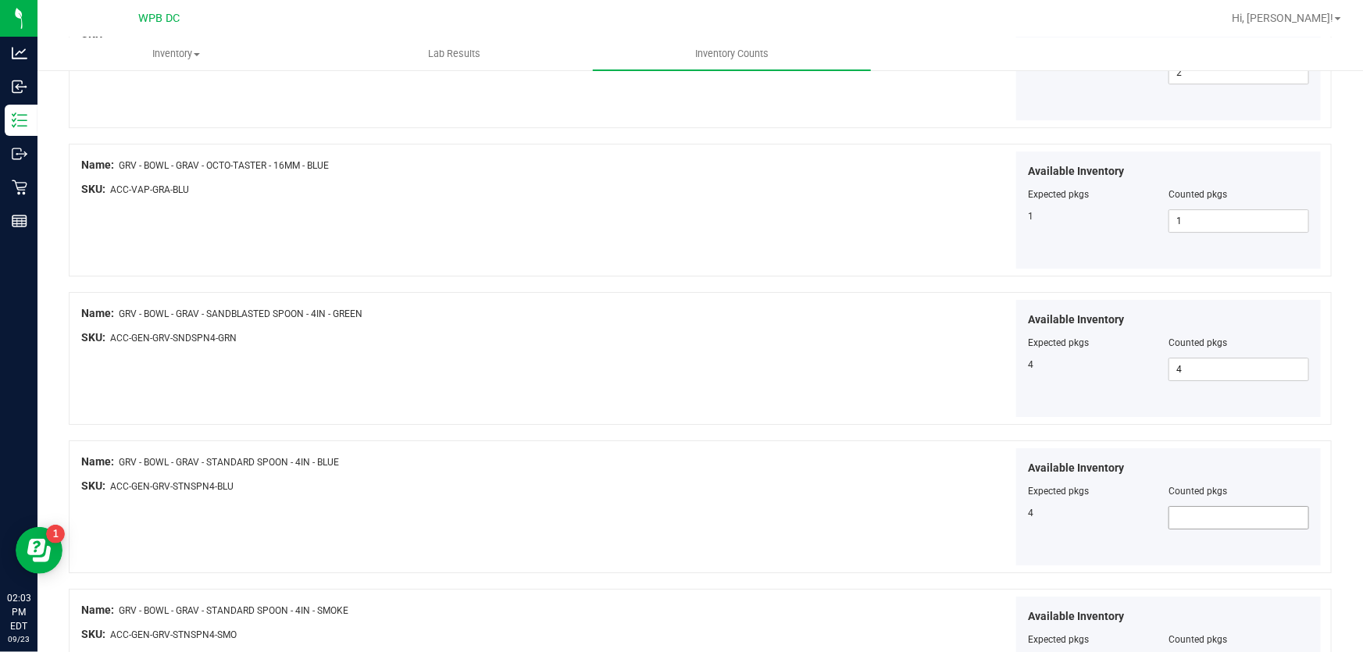
click at [1169, 508] on span at bounding box center [1239, 517] width 141 height 23
type input "4"
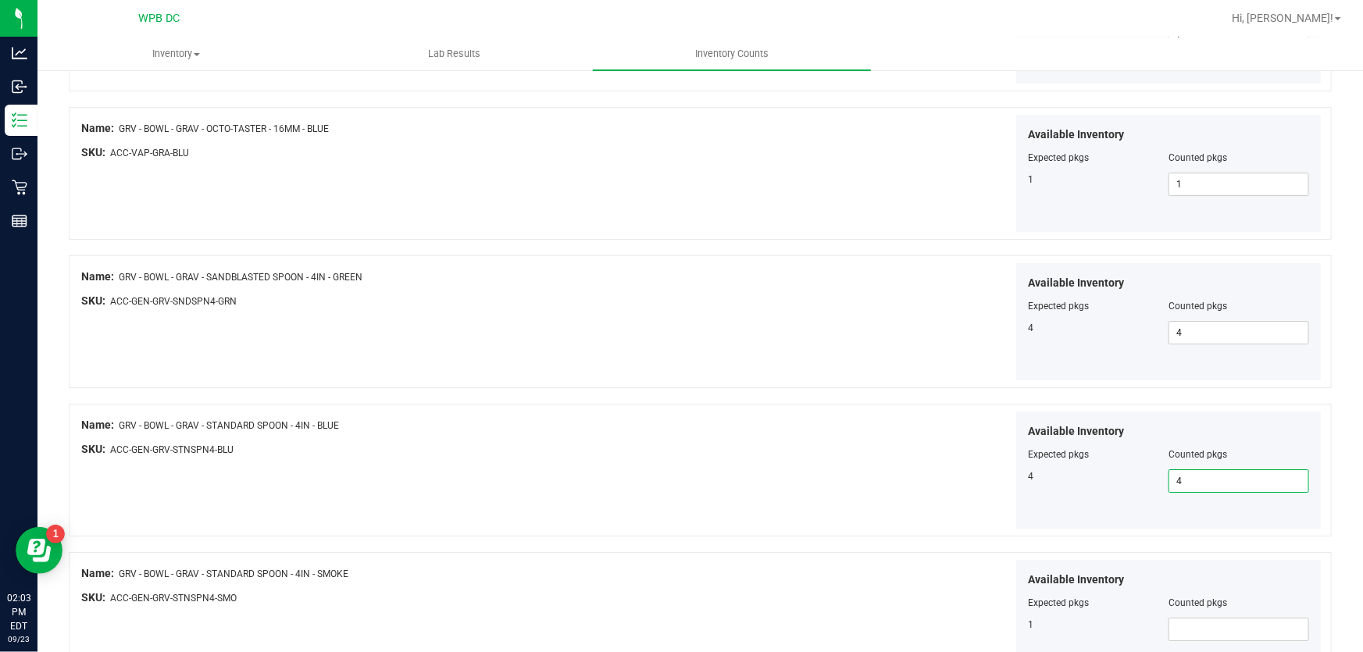
scroll to position [2619, 0]
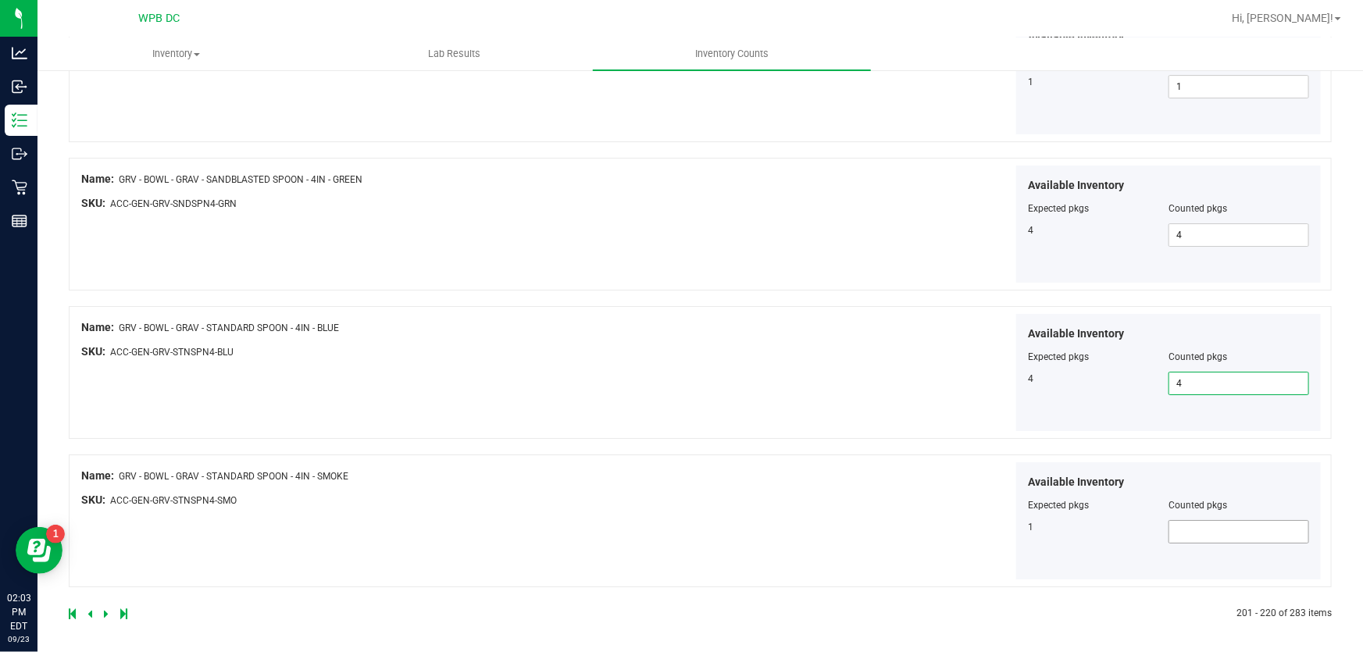
type input "4"
click at [1214, 526] on span at bounding box center [1239, 531] width 141 height 23
type input "1"
click at [794, 506] on div "Available Inventory Expected pkgs Counted pkgs 1 1 1" at bounding box center [1014, 521] width 622 height 118
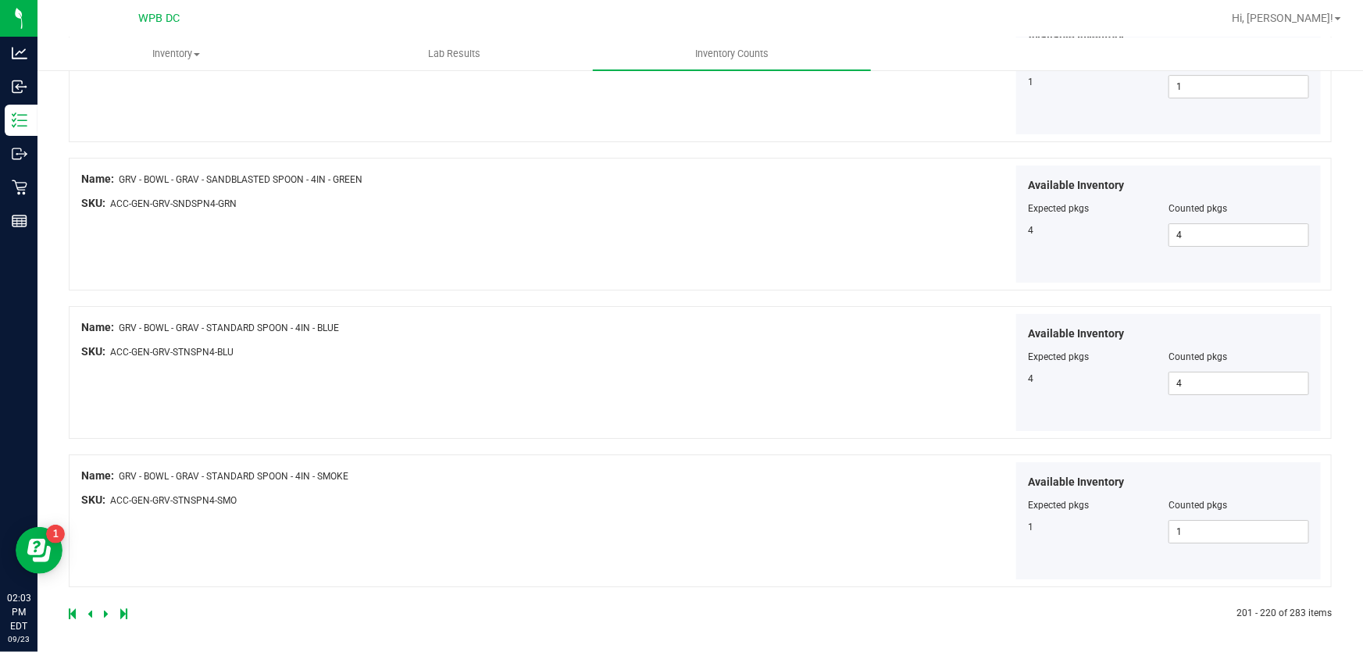
click at [106, 609] on icon at bounding box center [106, 613] width 5 height 9
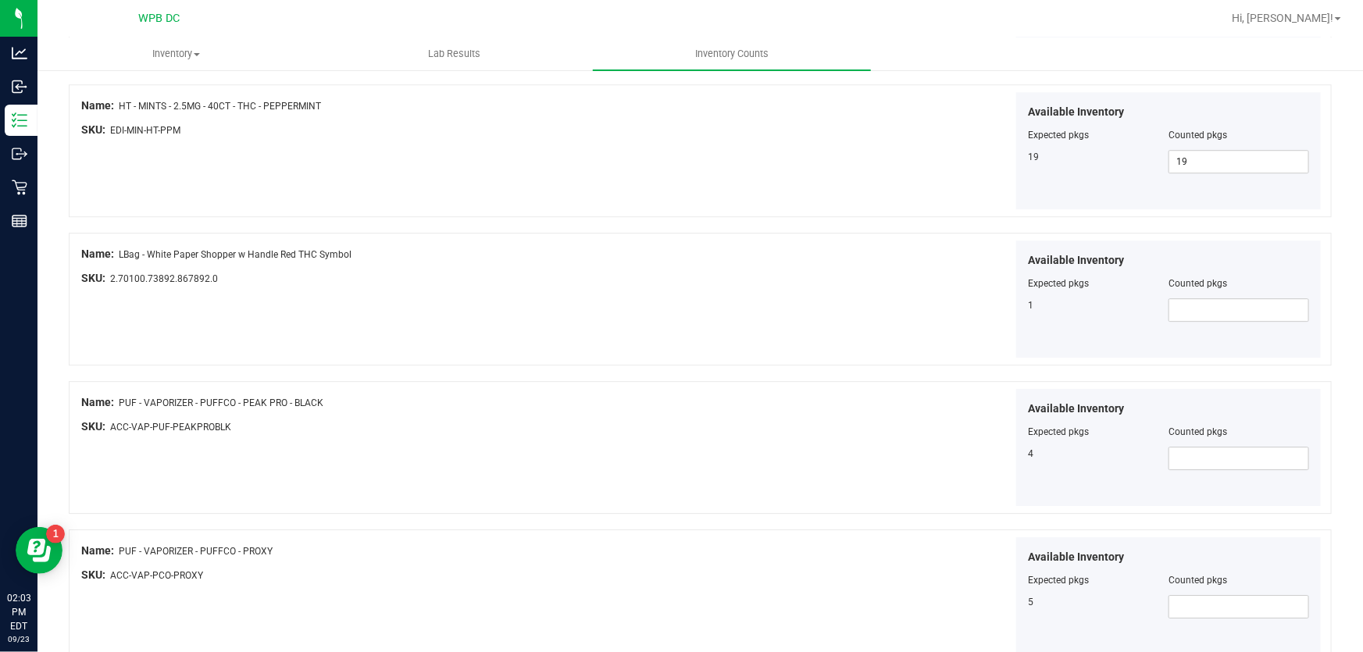
scroll to position [2272, 0]
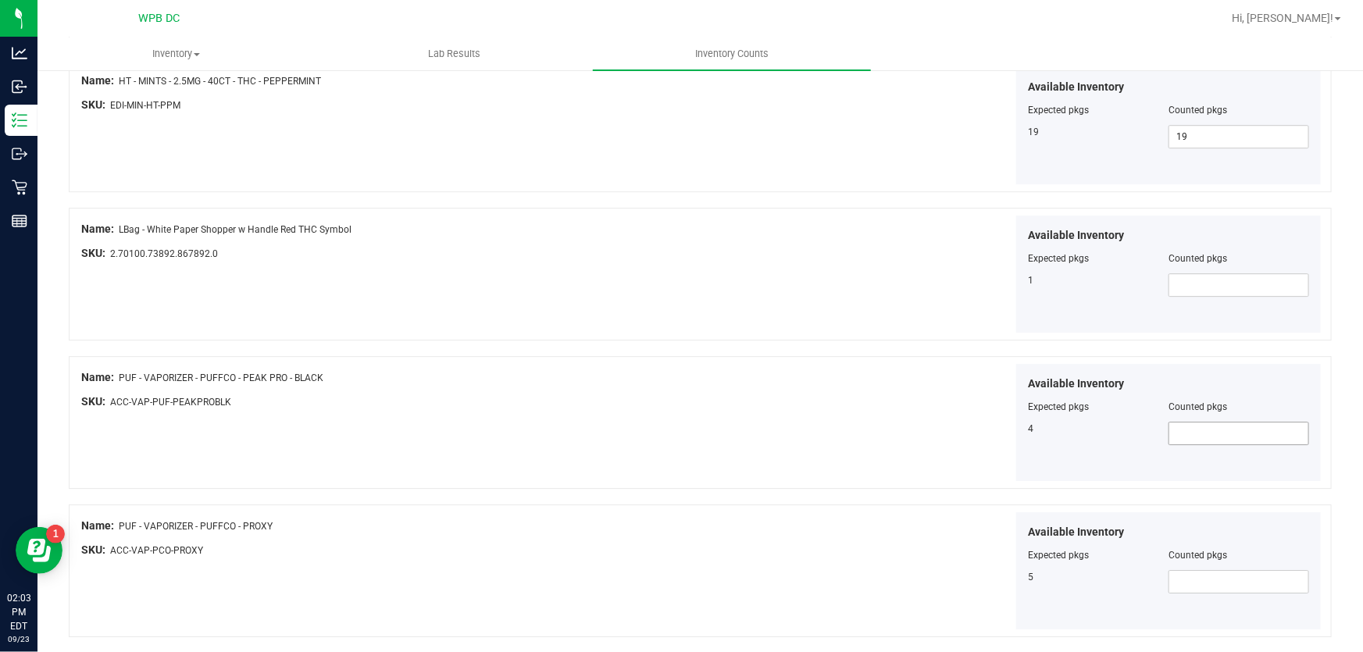
click at [1182, 430] on span at bounding box center [1239, 433] width 141 height 23
type input "4"
click at [704, 432] on div "Available Inventory Expected pkgs Counted pkgs 4 4 4" at bounding box center [1014, 423] width 622 height 118
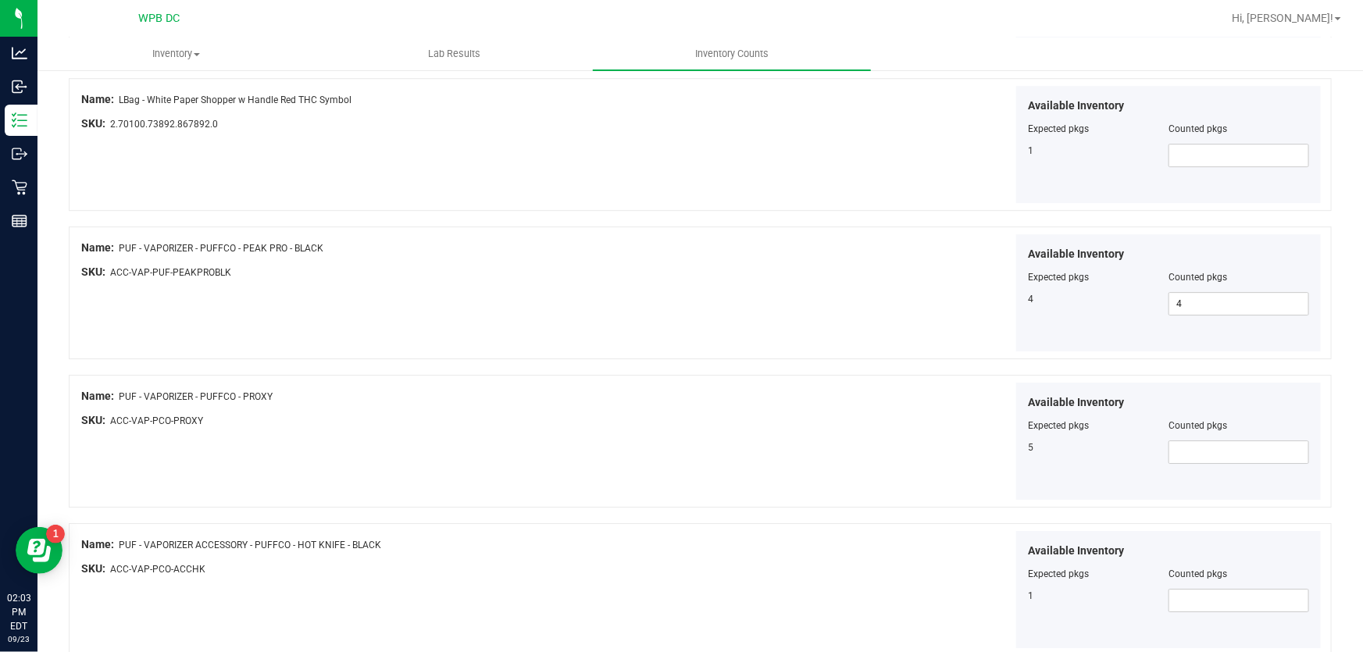
scroll to position [2414, 0]
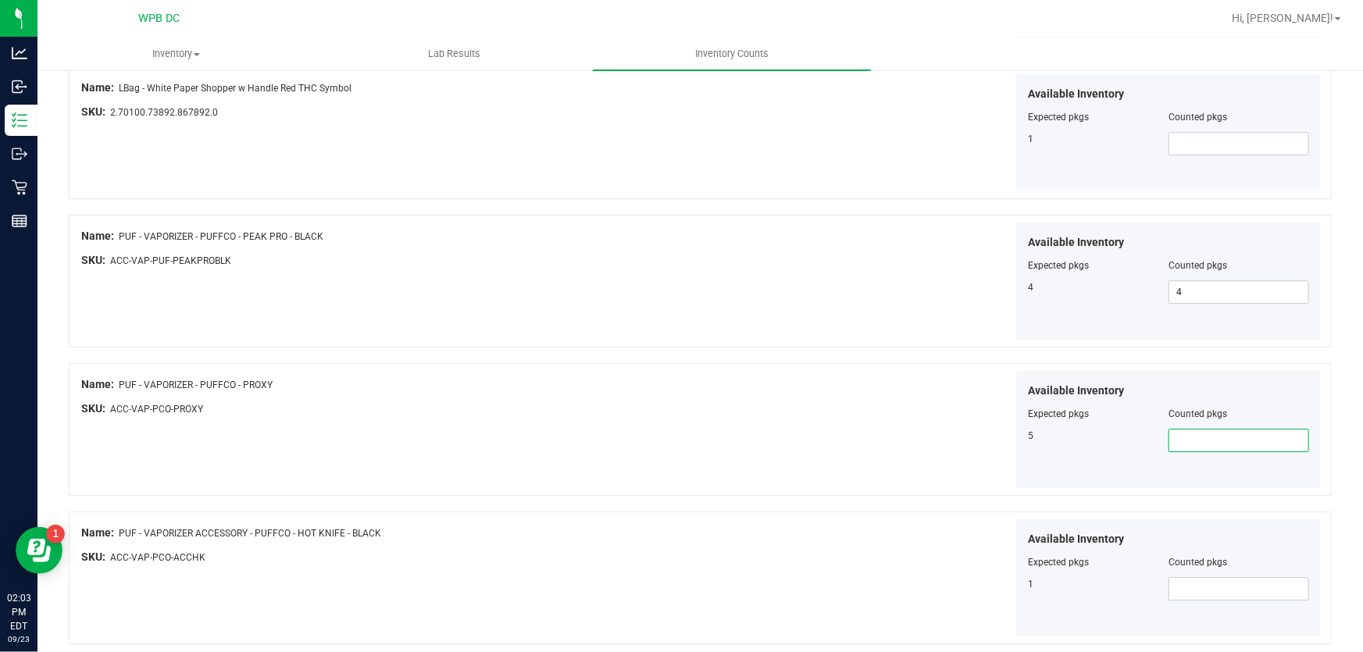
click at [1187, 432] on span at bounding box center [1239, 440] width 141 height 23
type input "5"
click at [868, 428] on div "Available Inventory Expected pkgs Counted pkgs 5 5 5" at bounding box center [1014, 430] width 622 height 118
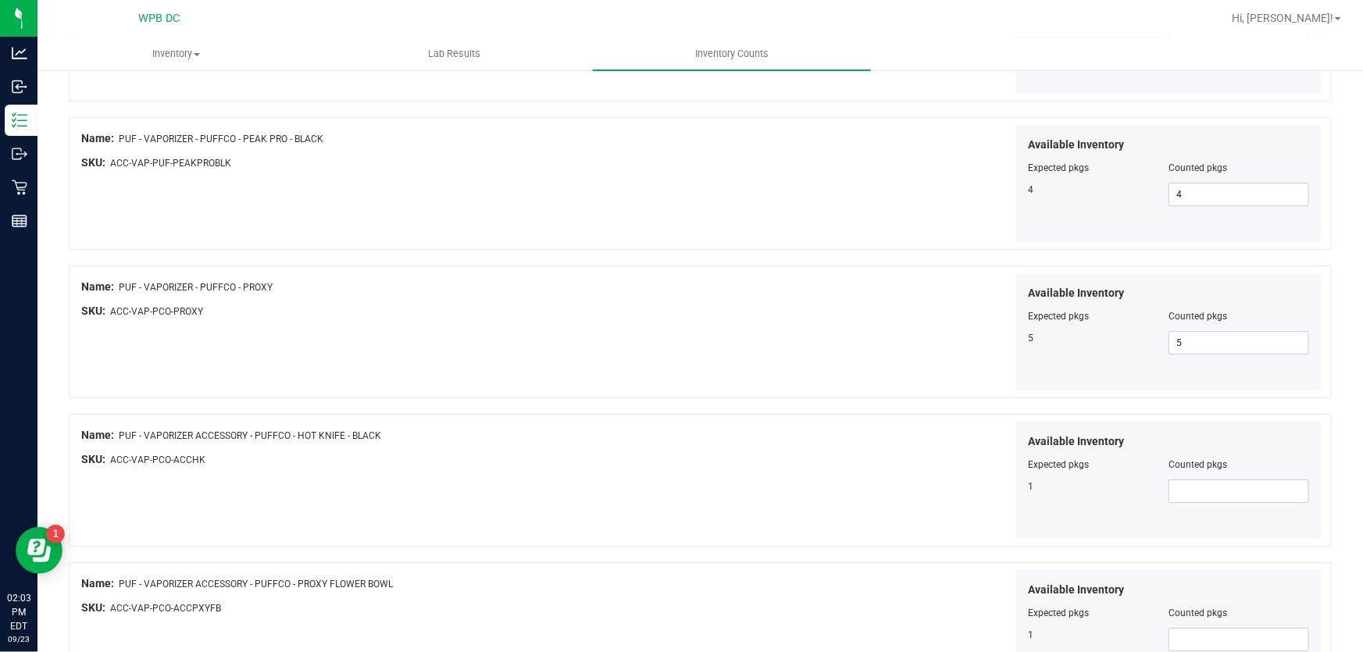
scroll to position [2556, 0]
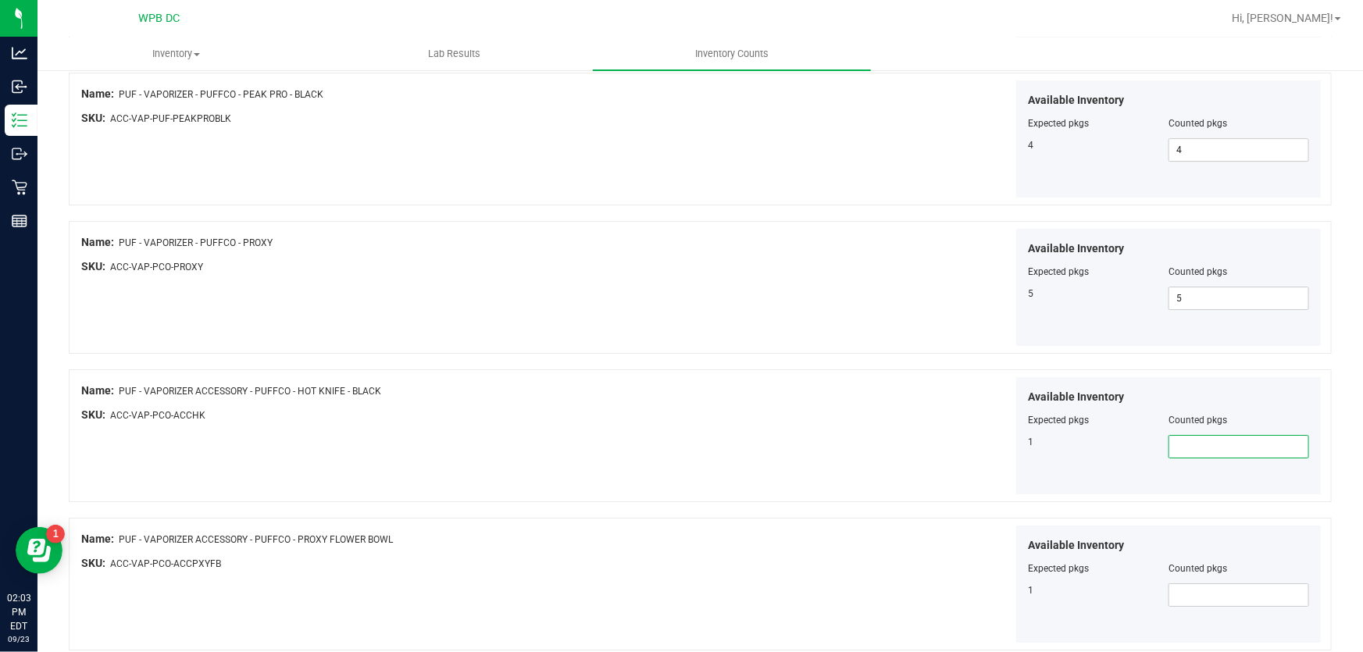
click at [1203, 442] on span at bounding box center [1239, 446] width 141 height 23
type input "1"
click at [729, 424] on div "Available Inventory Expected pkgs Counted pkgs 1 1 1" at bounding box center [1014, 436] width 622 height 118
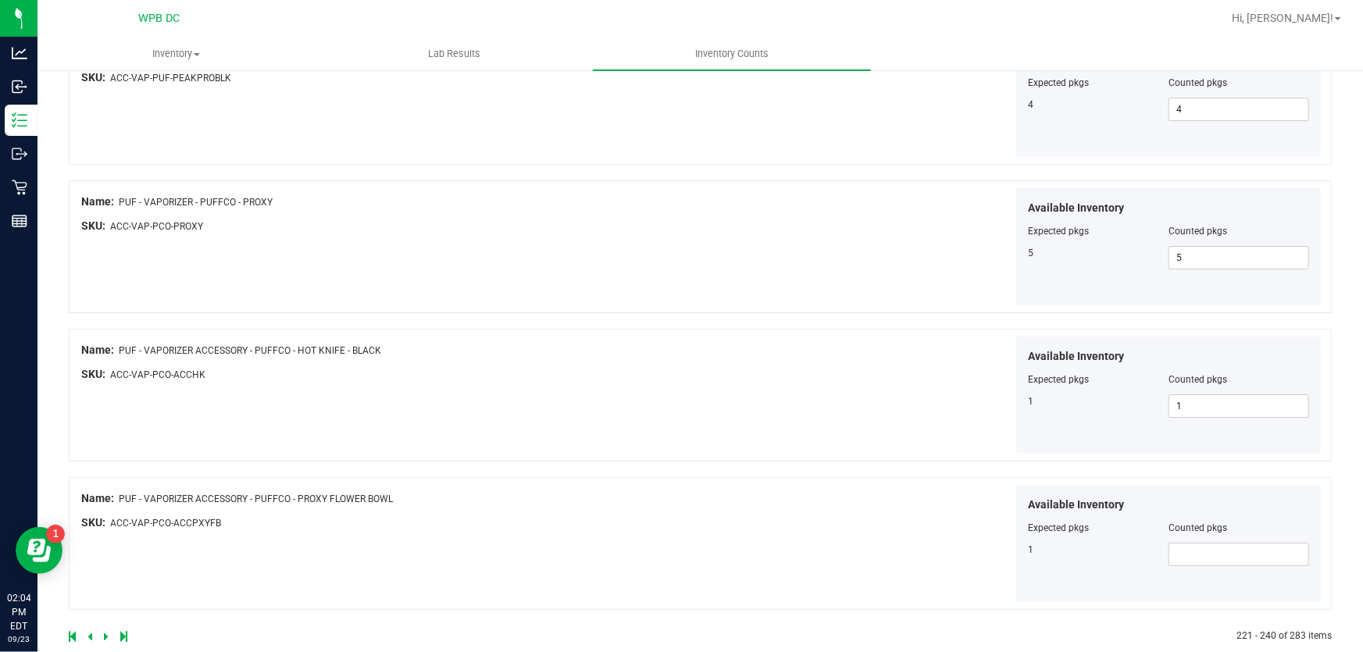
scroll to position [2619, 0]
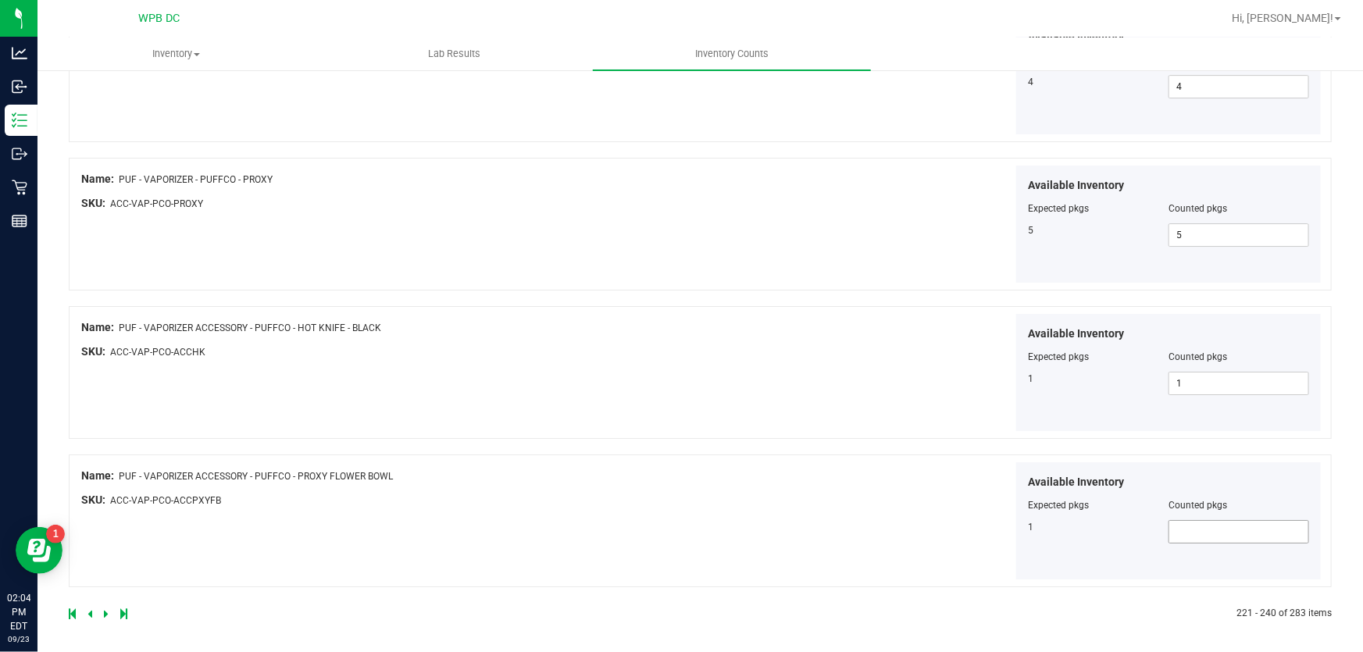
click at [1169, 521] on span at bounding box center [1239, 531] width 141 height 23
type input "1"
click at [673, 516] on div "Name: PUF - VAPORIZER ACCESSORY - PUFFCO - PROXY FLOWER BOWL SKU: ACC-VAP-PCO-A…" at bounding box center [392, 491] width 622 height 59
click at [107, 609] on icon at bounding box center [106, 613] width 5 height 9
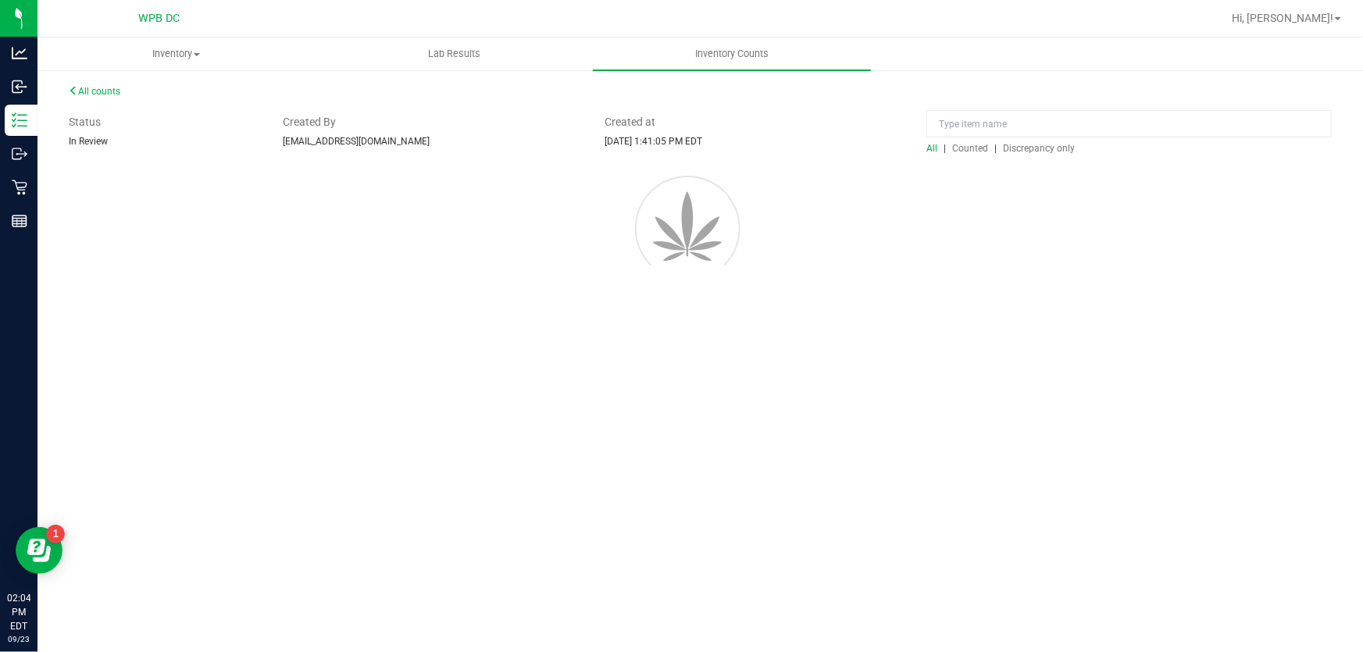
scroll to position [0, 0]
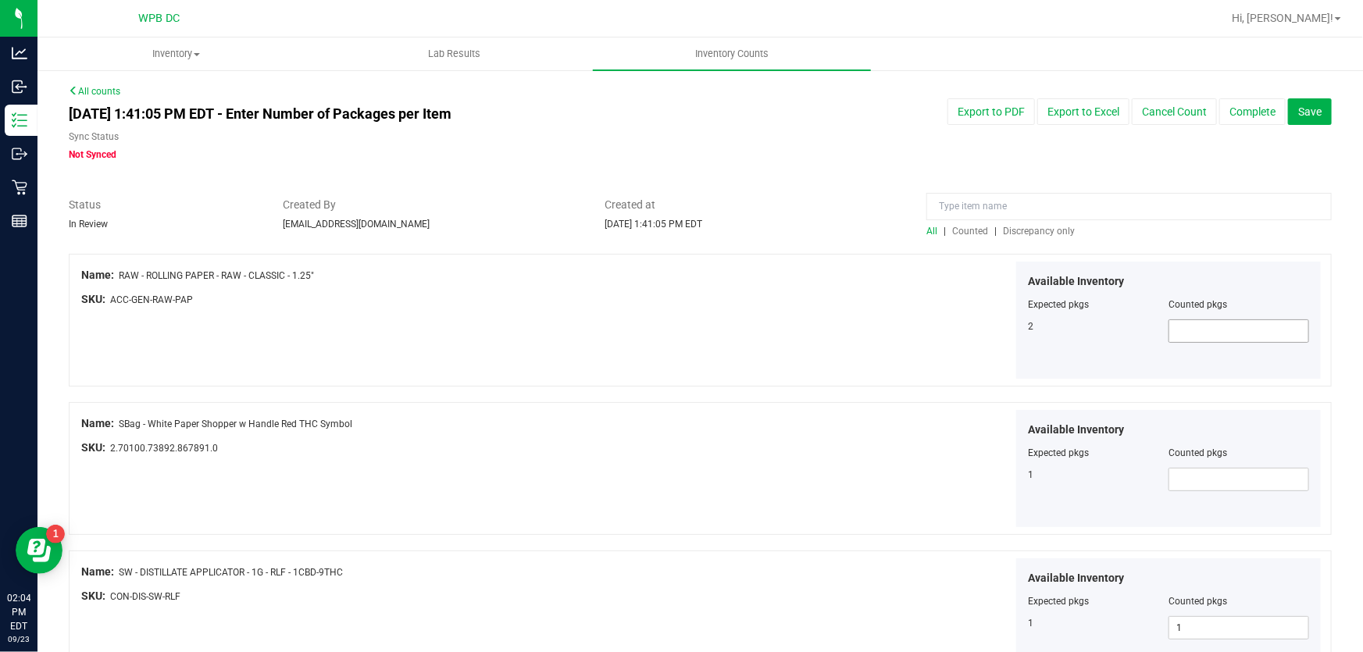
click at [1200, 330] on span at bounding box center [1239, 330] width 141 height 23
type input "2"
click at [725, 310] on div "Available Inventory Expected pkgs Counted pkgs 2 2 2" at bounding box center [1014, 321] width 622 height 118
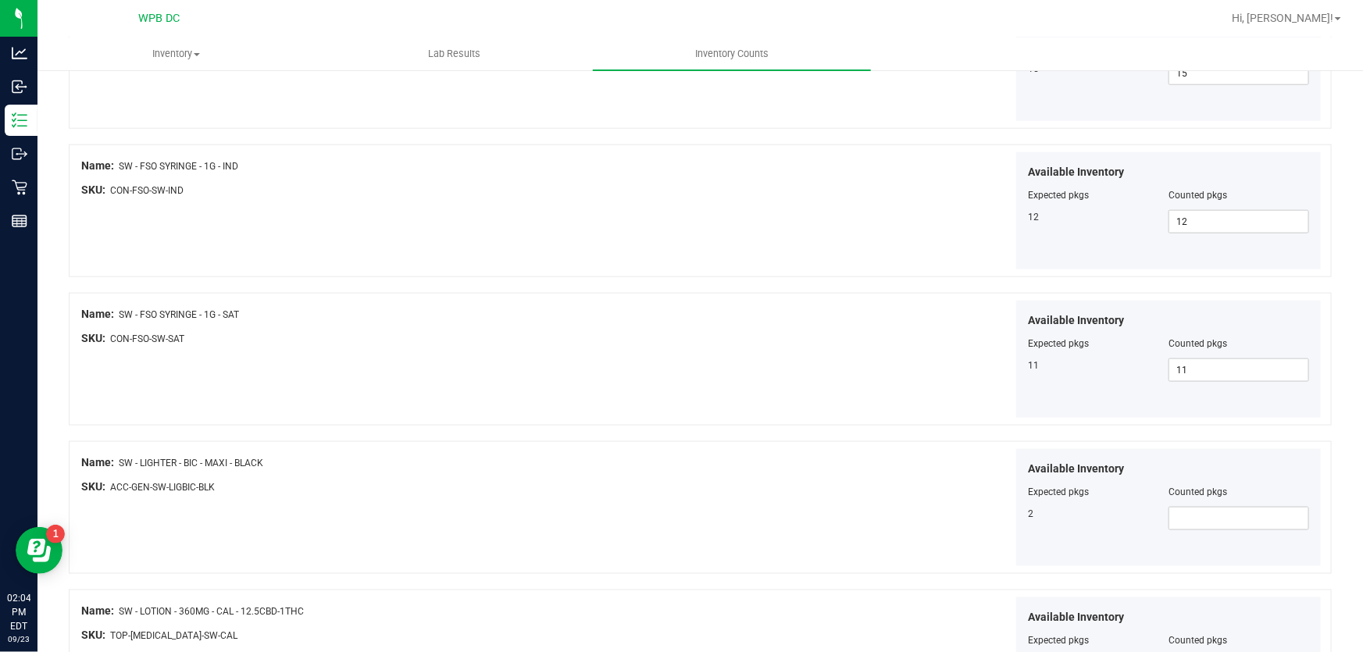
scroll to position [922, 0]
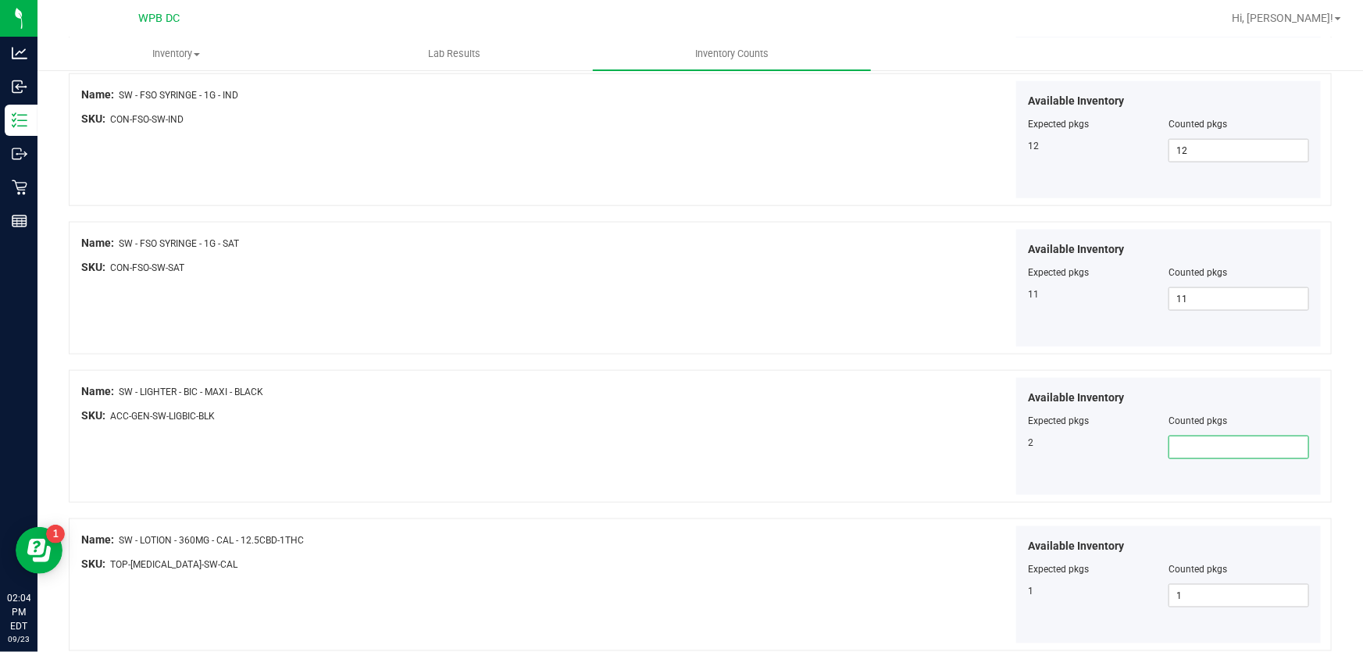
drag, startPoint x: 1211, startPoint y: 450, endPoint x: 833, endPoint y: 398, distance: 381.7
click at [1211, 449] on span at bounding box center [1239, 447] width 141 height 23
type input "2"
click at [805, 415] on div "Available Inventory Expected pkgs Counted pkgs 2 2 2" at bounding box center [1014, 437] width 622 height 118
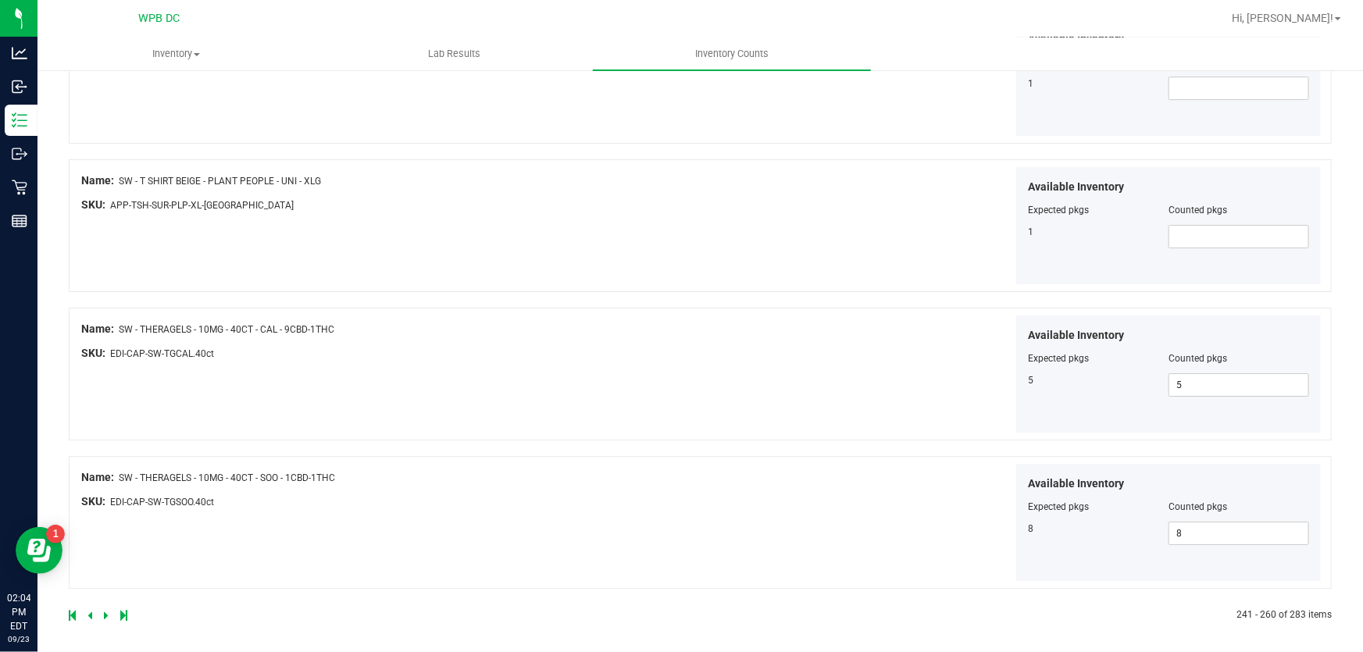
scroll to position [2619, 0]
click at [105, 609] on icon at bounding box center [106, 613] width 5 height 9
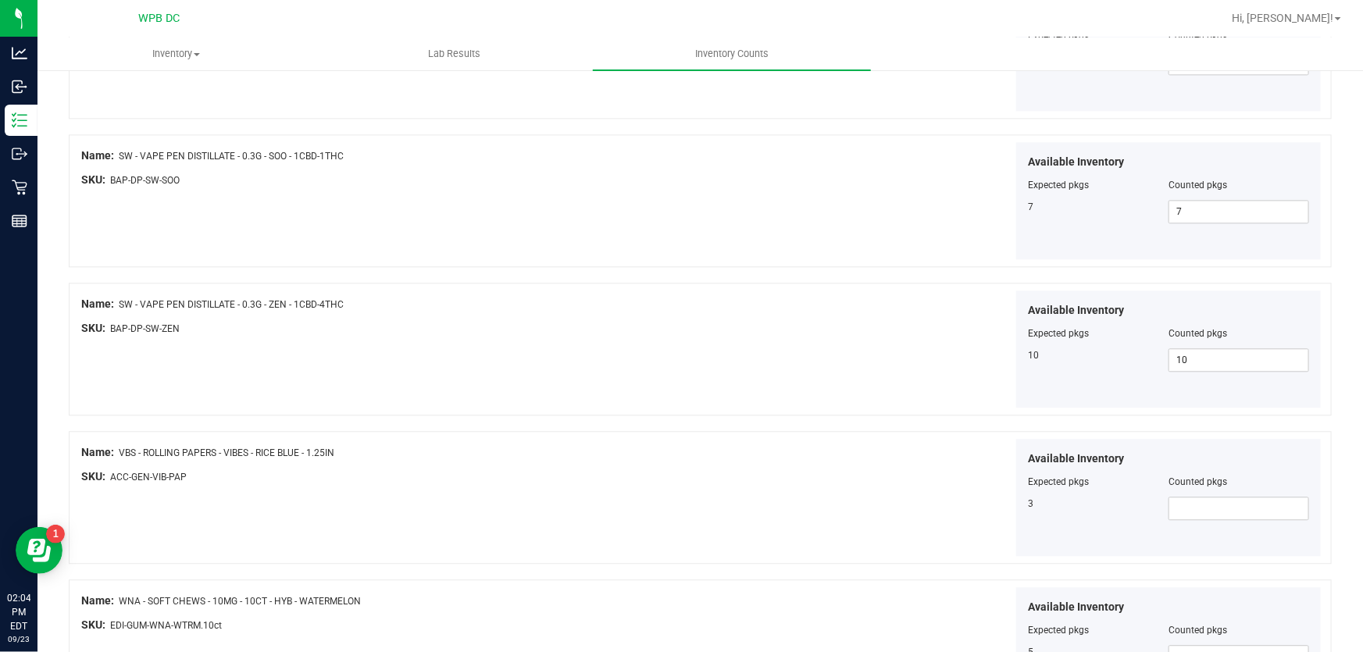
scroll to position [1775, 0]
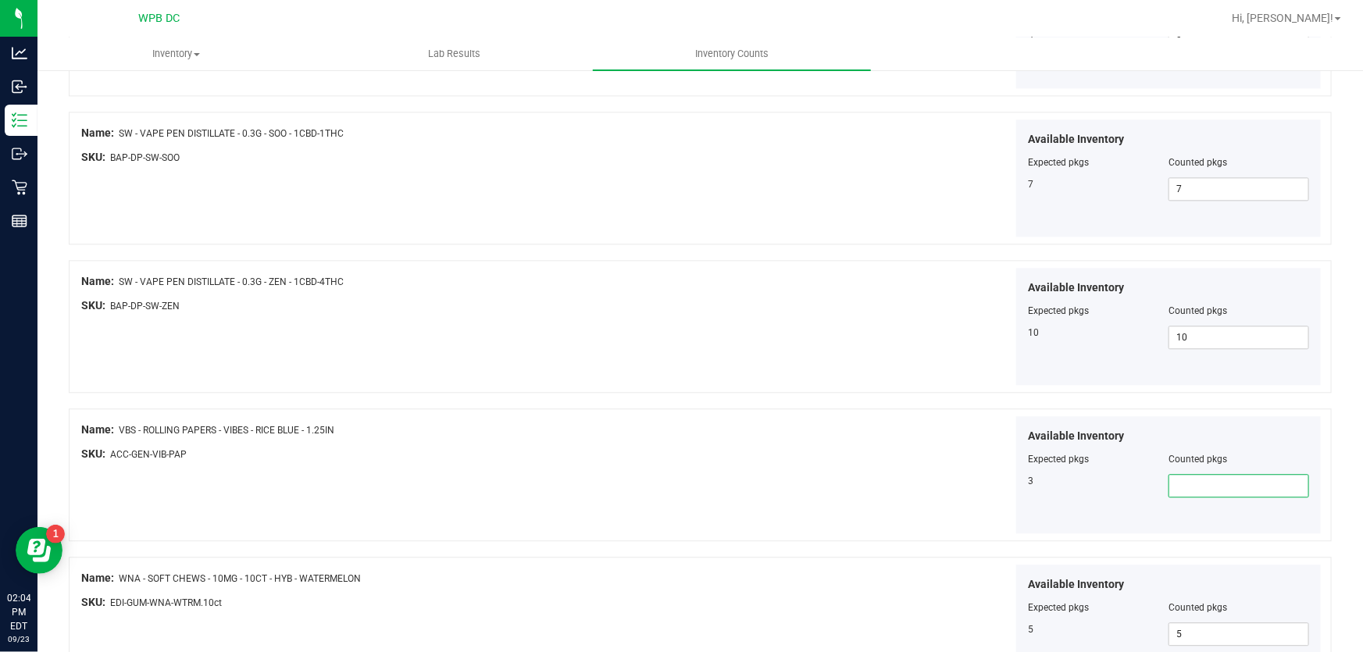
drag, startPoint x: 1211, startPoint y: 484, endPoint x: 1129, endPoint y: 485, distance: 82.0
click at [1209, 484] on span at bounding box center [1239, 485] width 141 height 23
type input "3"
click at [799, 445] on div "Available Inventory Expected pkgs Counted pkgs 3 3 3" at bounding box center [1014, 475] width 622 height 118
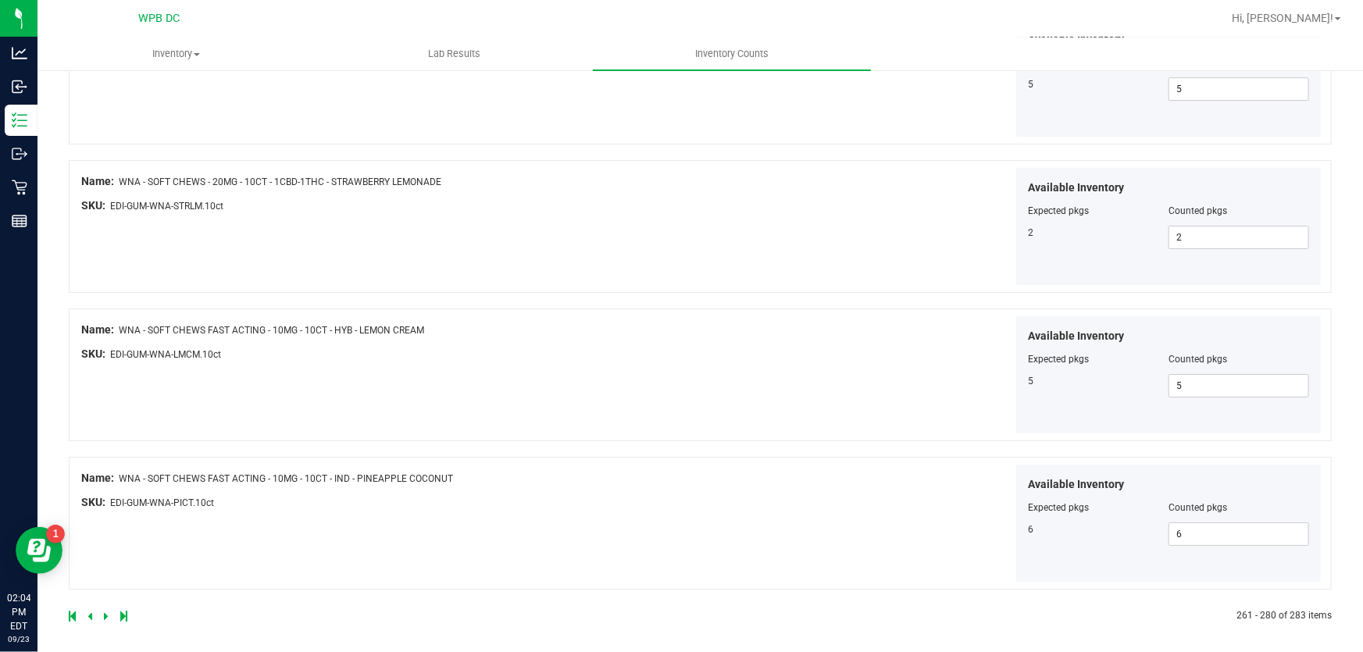
scroll to position [2619, 0]
click at [105, 609] on icon at bounding box center [106, 613] width 5 height 9
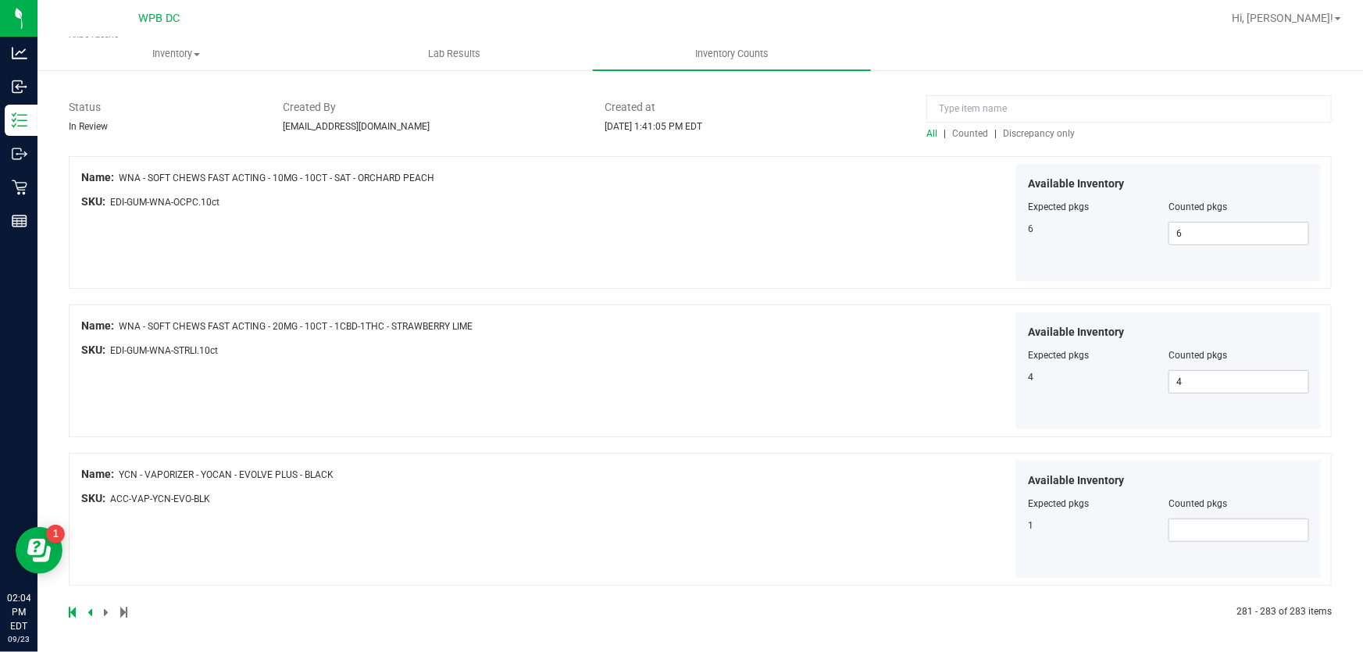
scroll to position [98, 0]
click at [1185, 527] on span at bounding box center [1239, 529] width 141 height 23
type input "1"
click at [874, 511] on div "Available Inventory Expected pkgs Counted pkgs 1 1 1" at bounding box center [1014, 519] width 622 height 118
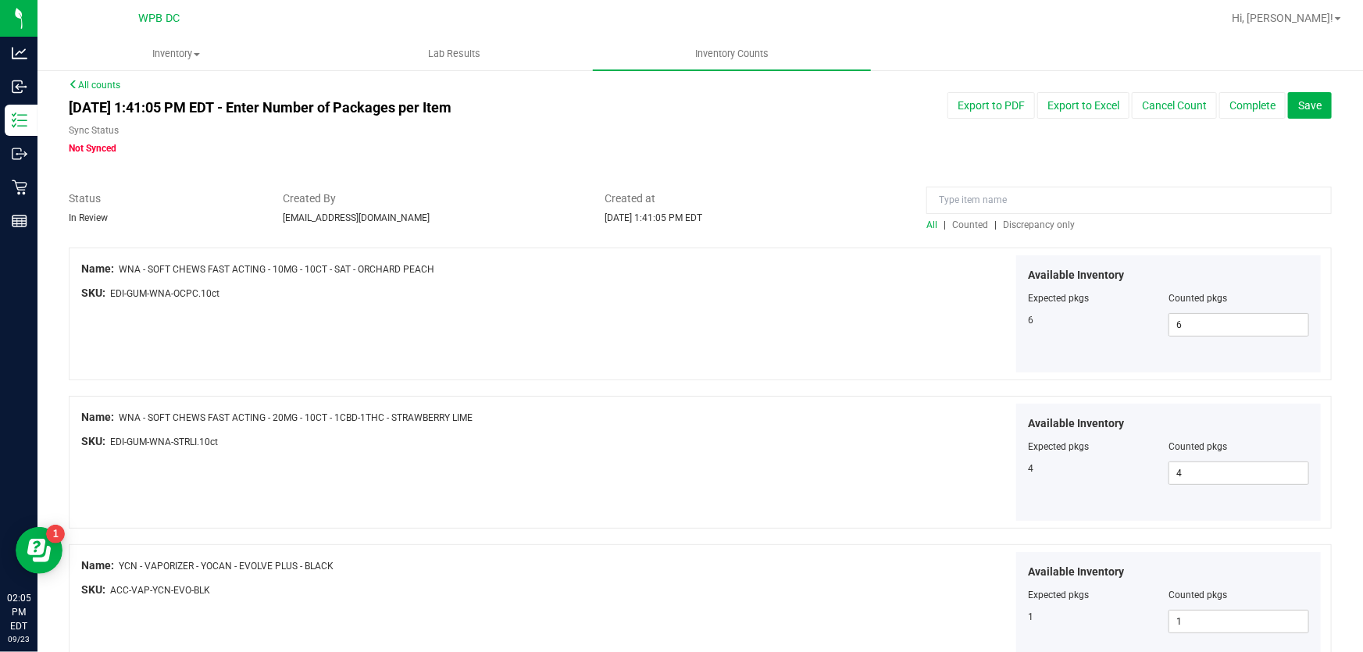
scroll to position [0, 0]
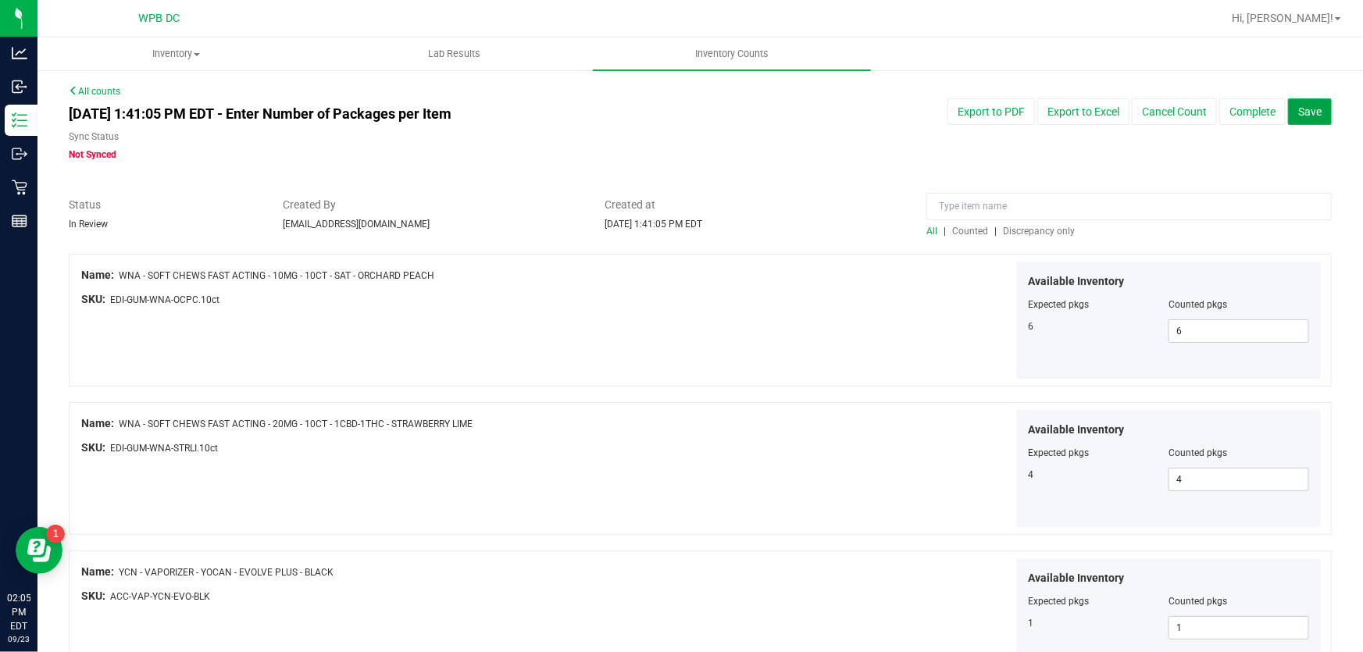
click at [1304, 112] on span "Save" at bounding box center [1309, 111] width 23 height 12
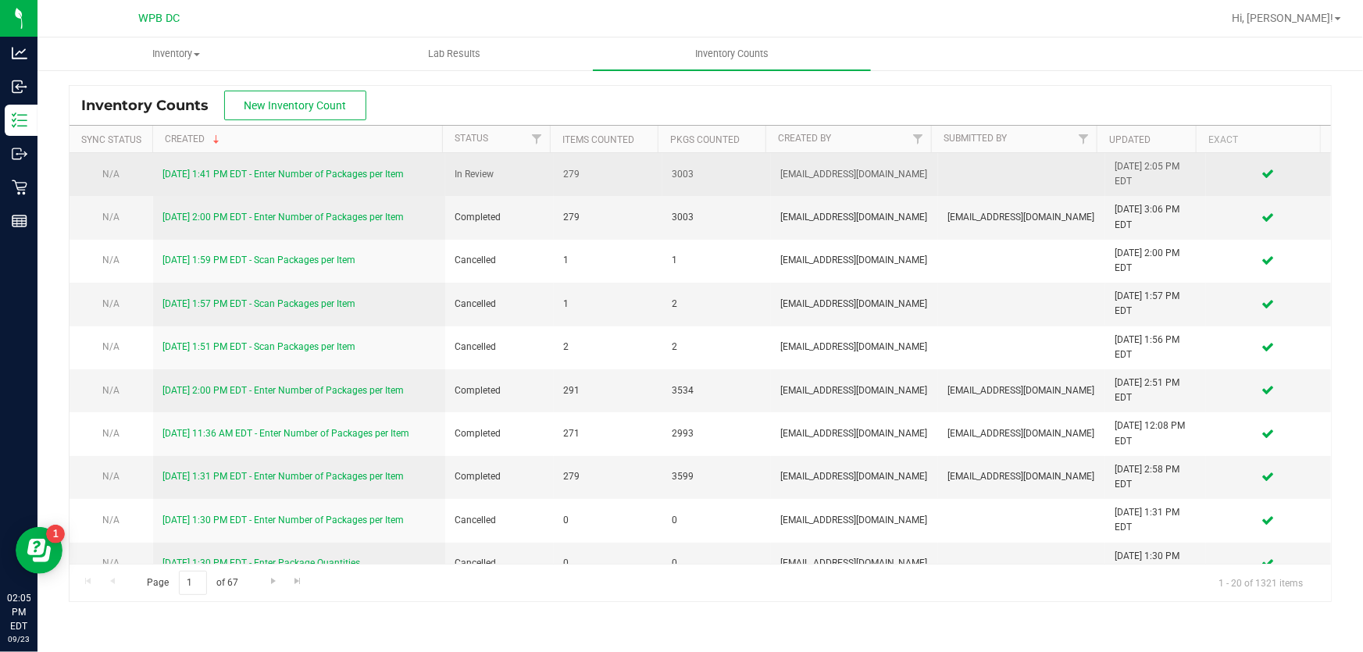
click at [374, 172] on link "[DATE] 1:41 PM EDT - Enter Number of Packages per Item" at bounding box center [282, 174] width 241 height 11
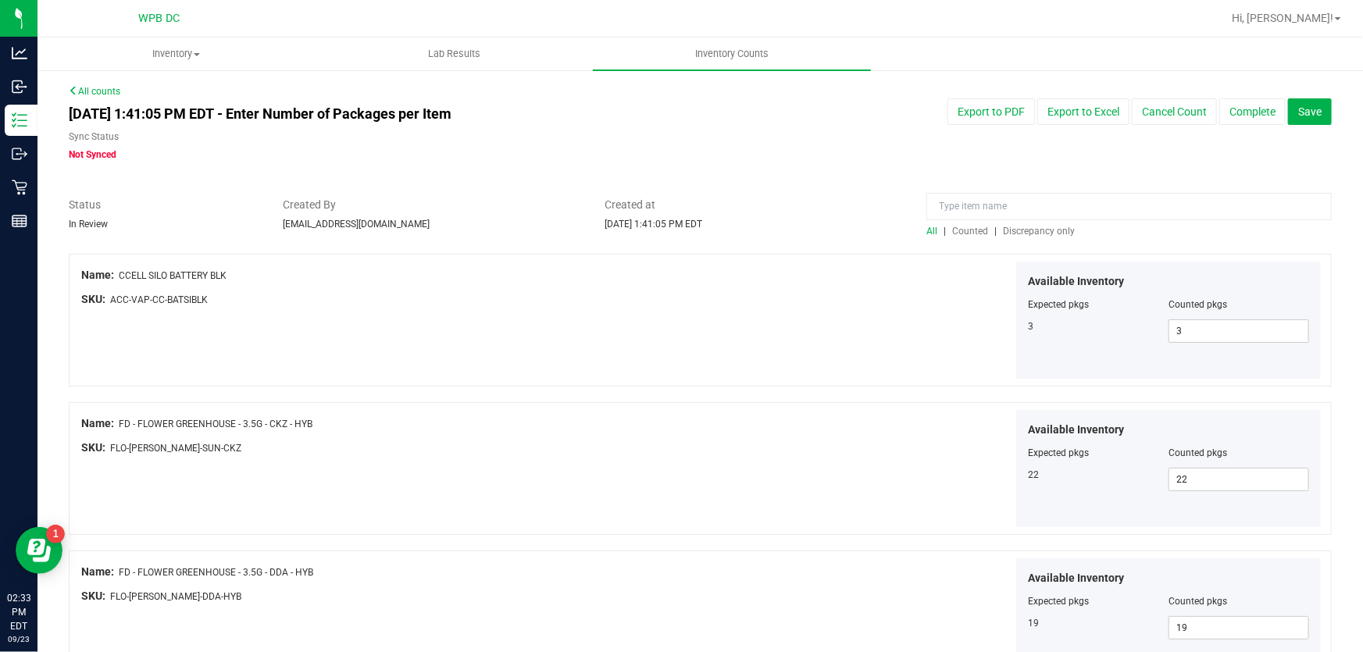
click at [86, 88] on link "All counts" at bounding box center [95, 91] width 52 height 11
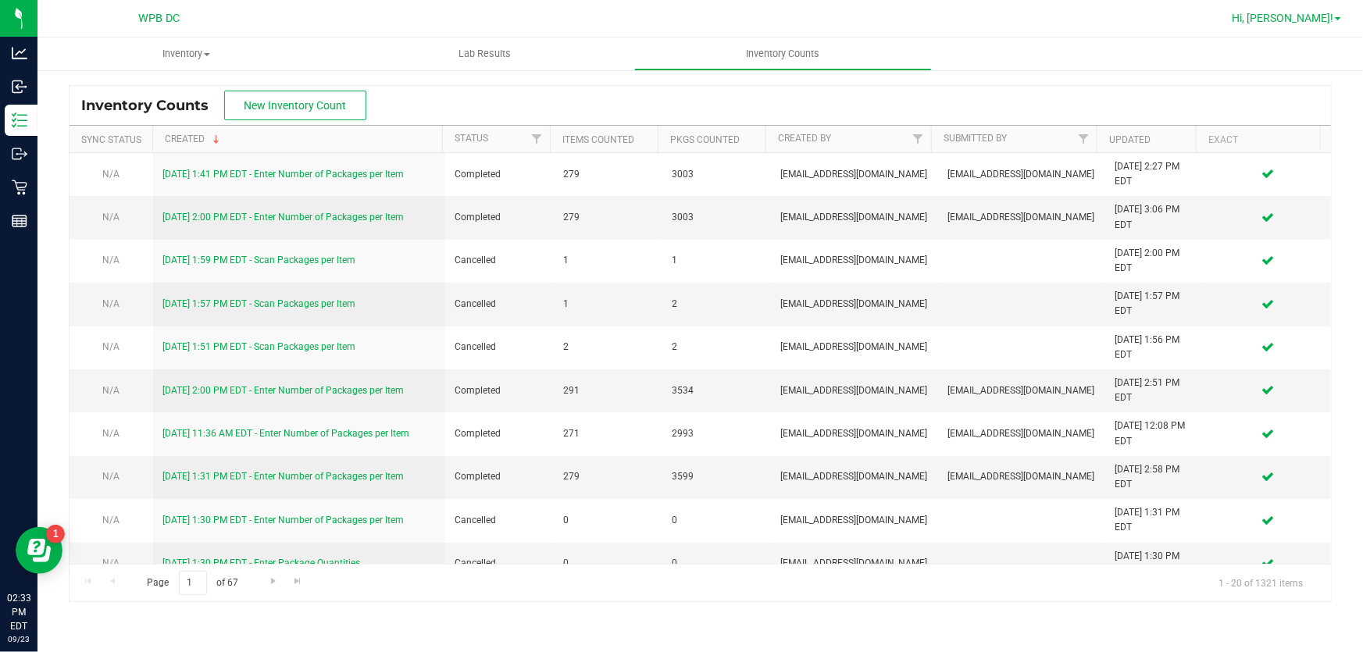
click at [1324, 21] on span "Hi, [PERSON_NAME]!" at bounding box center [1283, 18] width 102 height 12
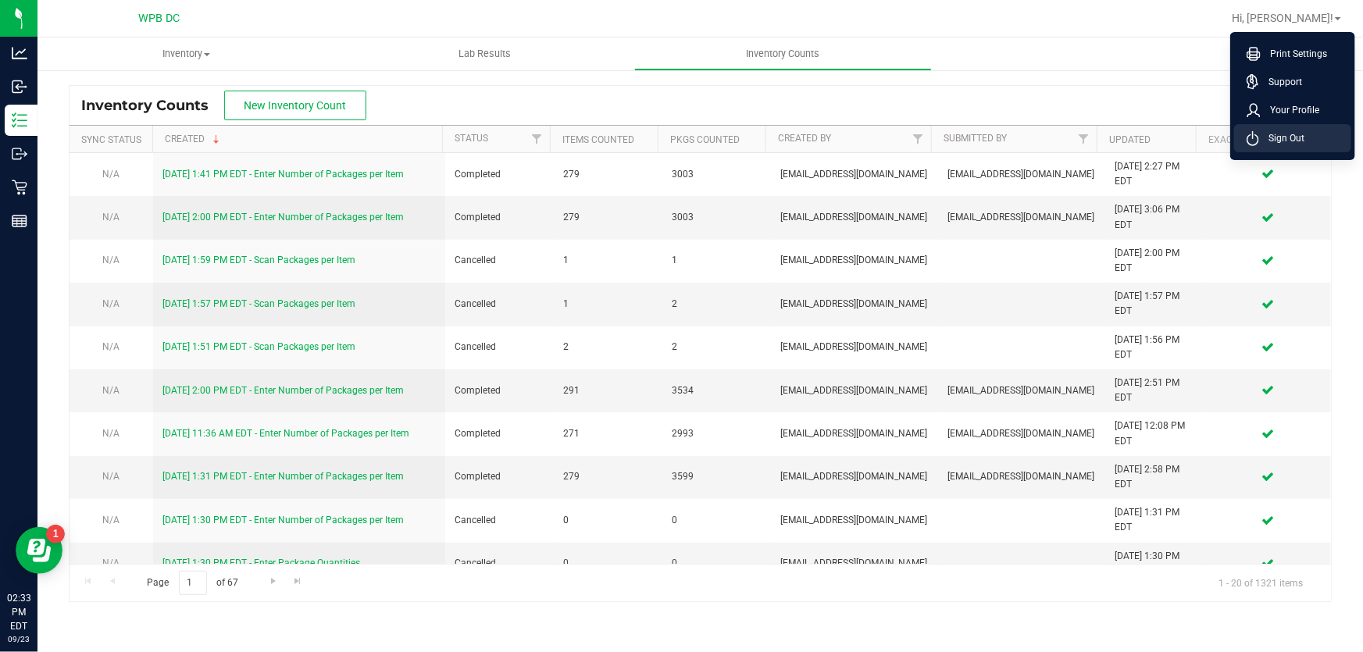
click at [1281, 139] on span "Sign Out" at bounding box center [1281, 138] width 45 height 16
